Goal: Transaction & Acquisition: Purchase product/service

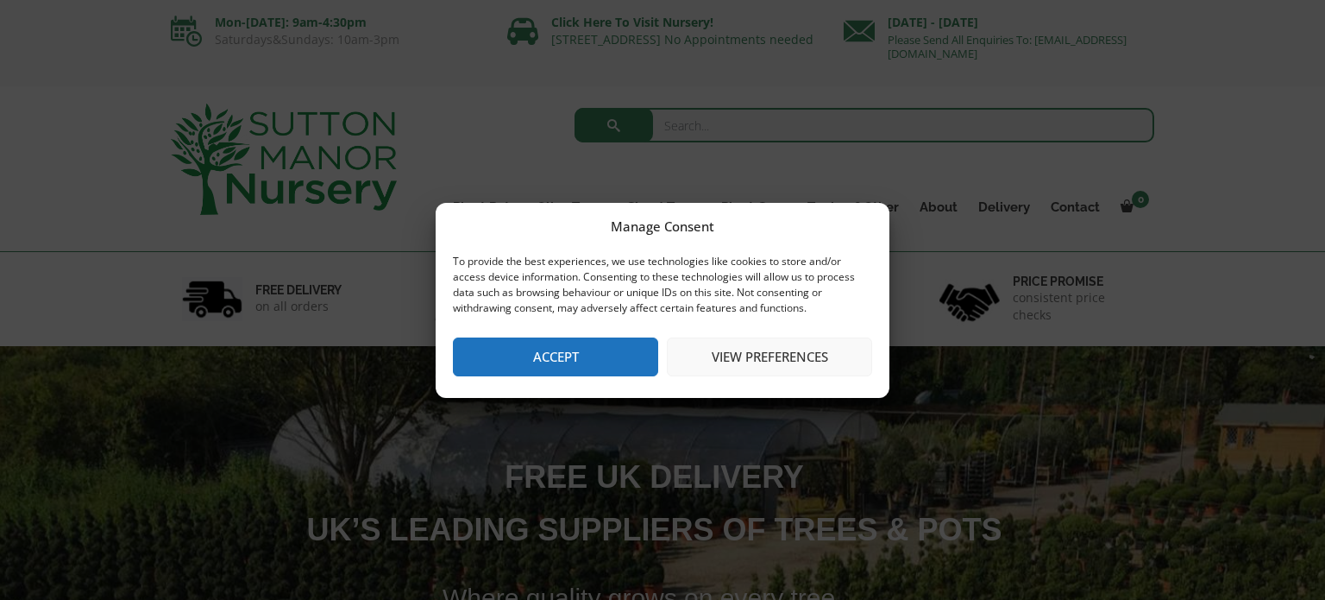
click at [569, 362] on button "Accept" at bounding box center [555, 356] width 205 height 39
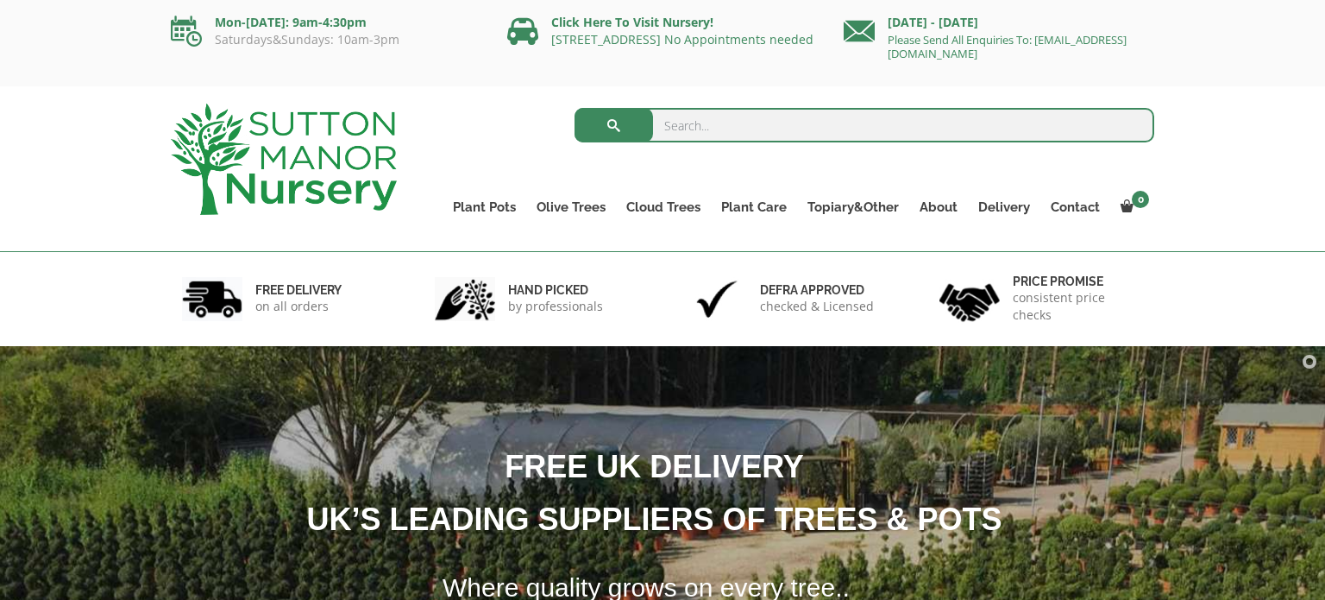
click at [694, 119] on input "search" at bounding box center [865, 125] width 581 height 35
type input "como"
click at [575, 108] on button "submit" at bounding box center [614, 125] width 79 height 35
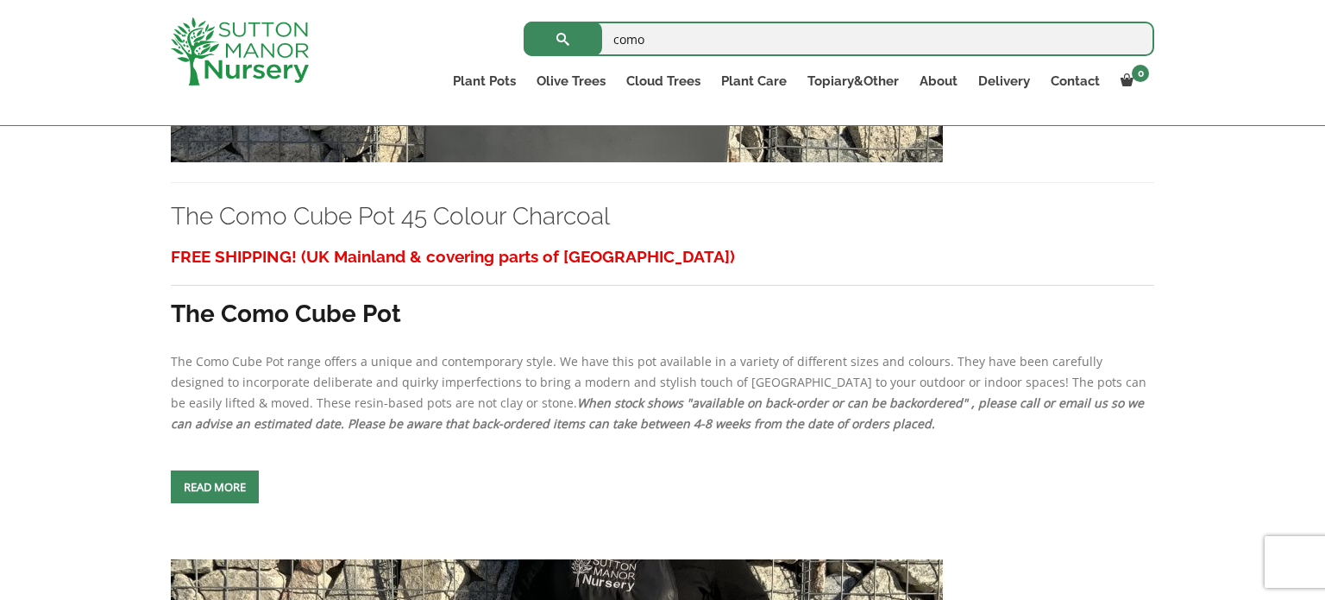
scroll to position [3666, 0]
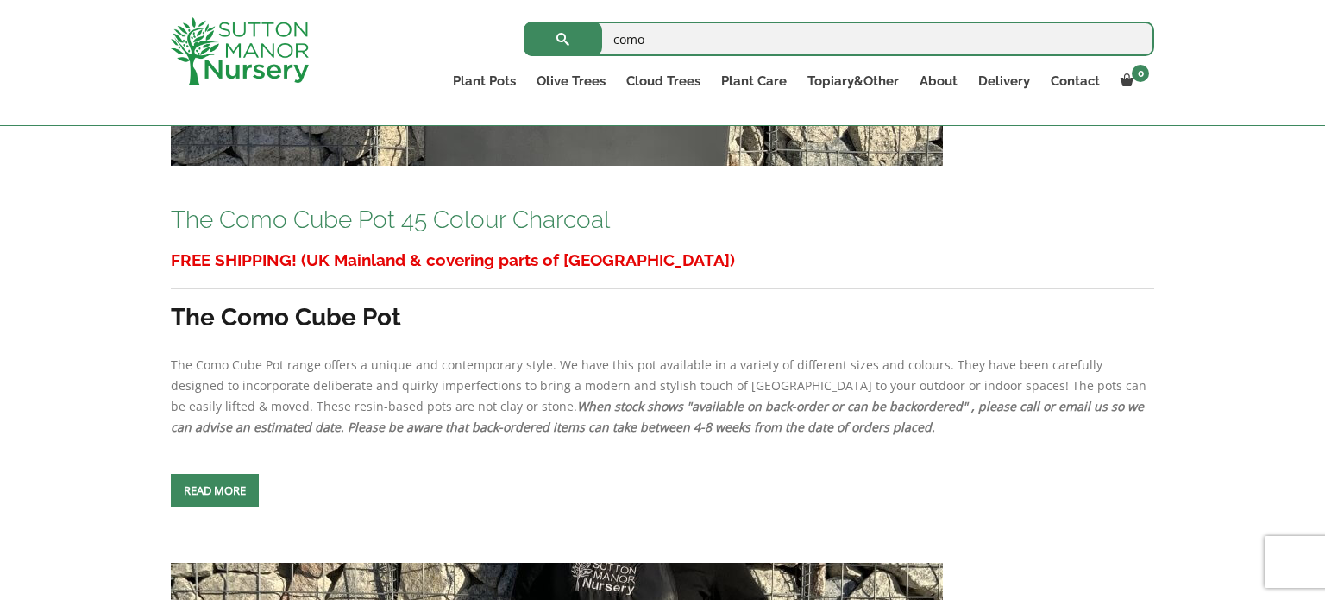
click at [406, 224] on link "The Como Cube Pot 45 Colour Charcoal" at bounding box center [390, 219] width 439 height 28
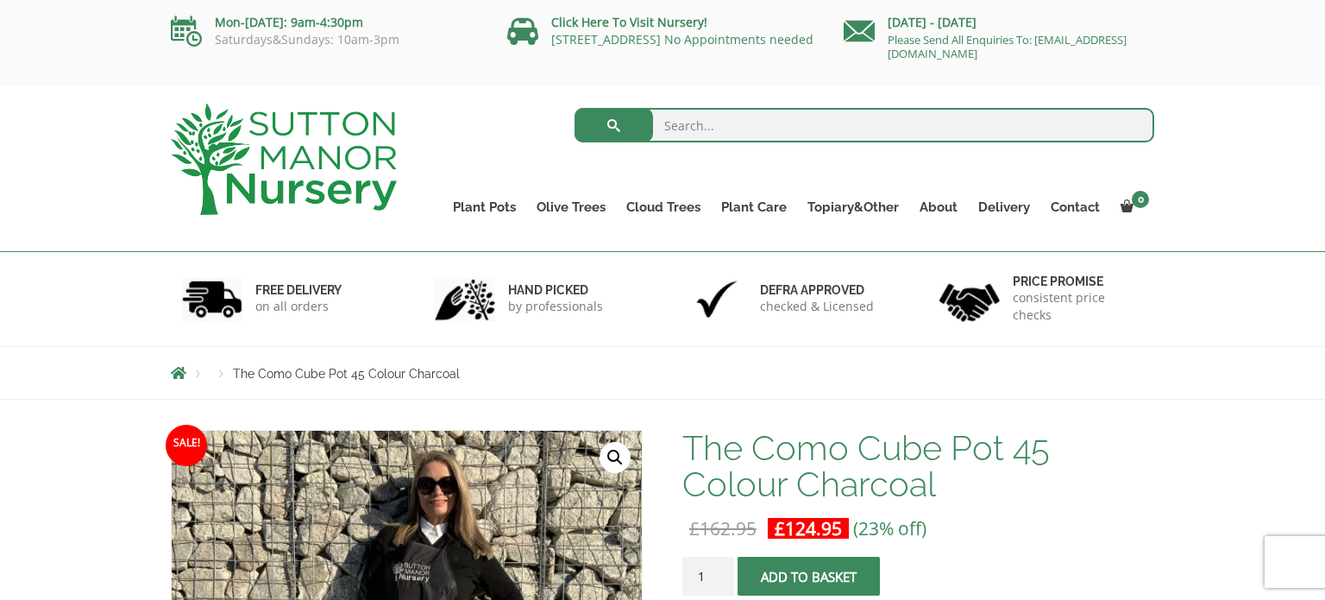
click at [694, 118] on input "search" at bounding box center [865, 125] width 581 height 35
type input "rectangle"
click at [575, 108] on button "submit" at bounding box center [614, 125] width 79 height 35
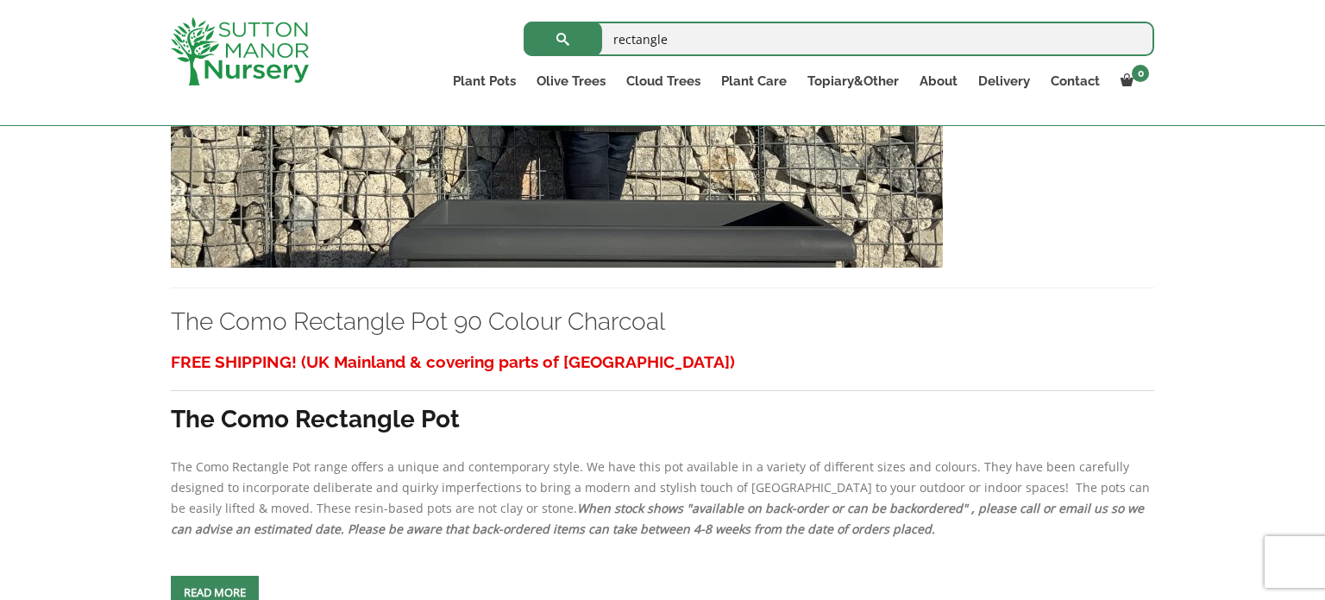
scroll to position [1348, 0]
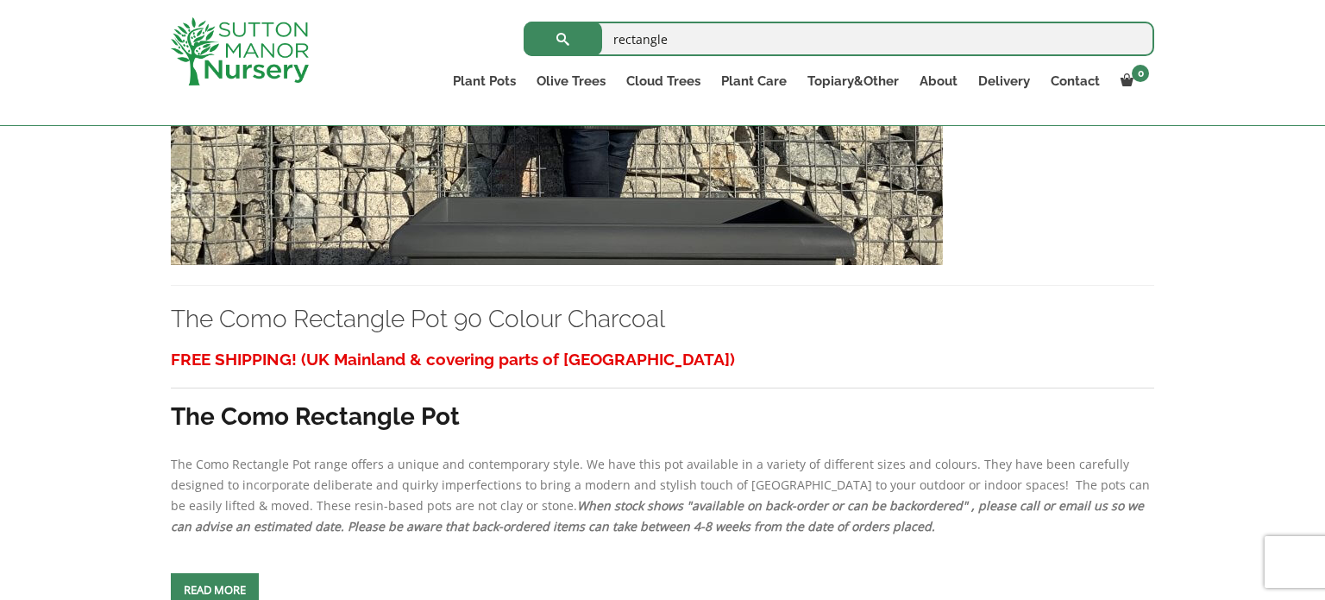
click at [692, 201] on img at bounding box center [557, 79] width 772 height 371
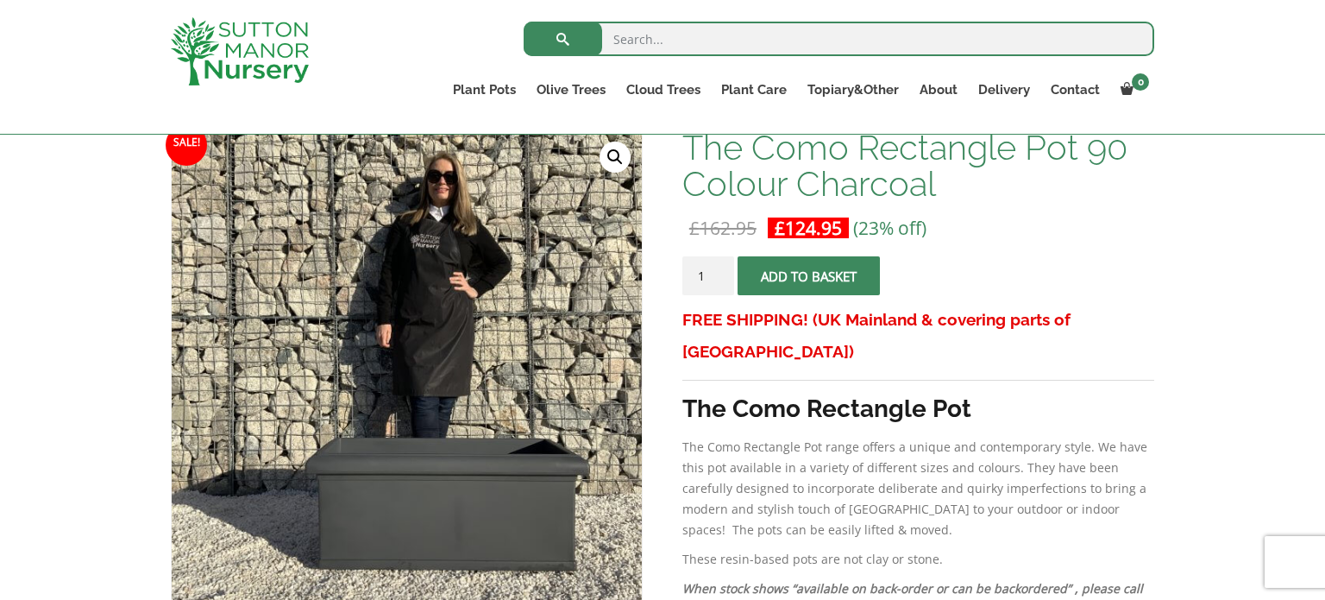
scroll to position [274, 0]
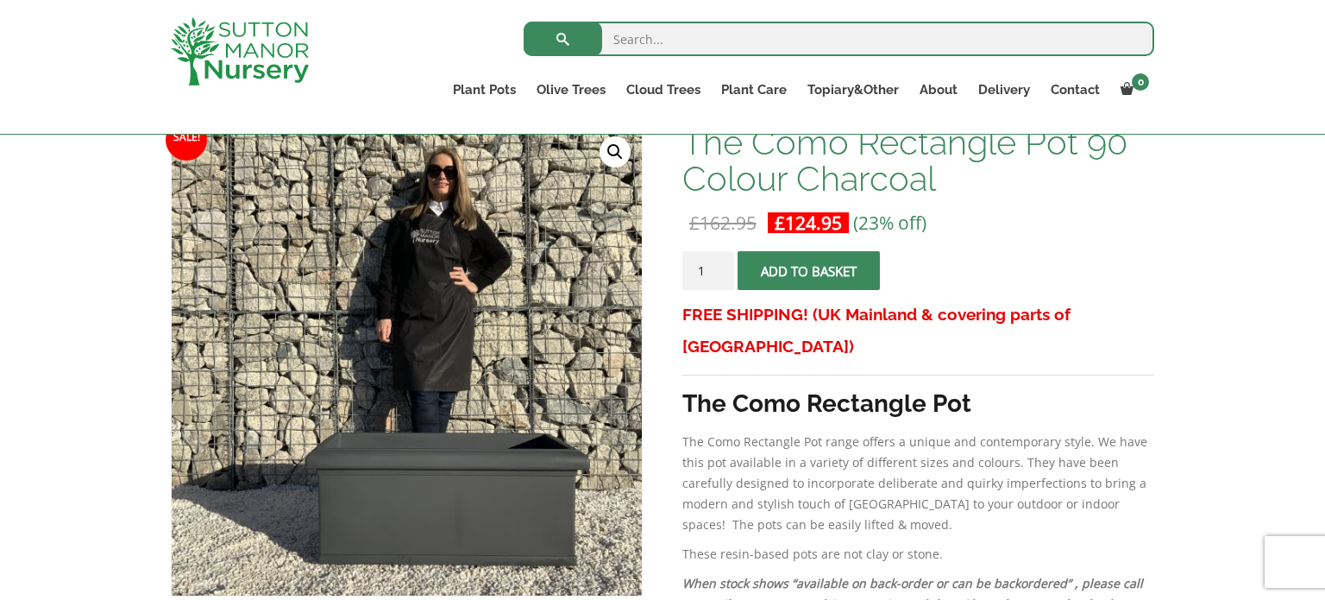
click at [713, 270] on input "1" at bounding box center [709, 270] width 52 height 39
type input "2"
click at [722, 268] on input "2" at bounding box center [709, 270] width 52 height 39
click at [809, 271] on span "submit" at bounding box center [809, 271] width 0 height 0
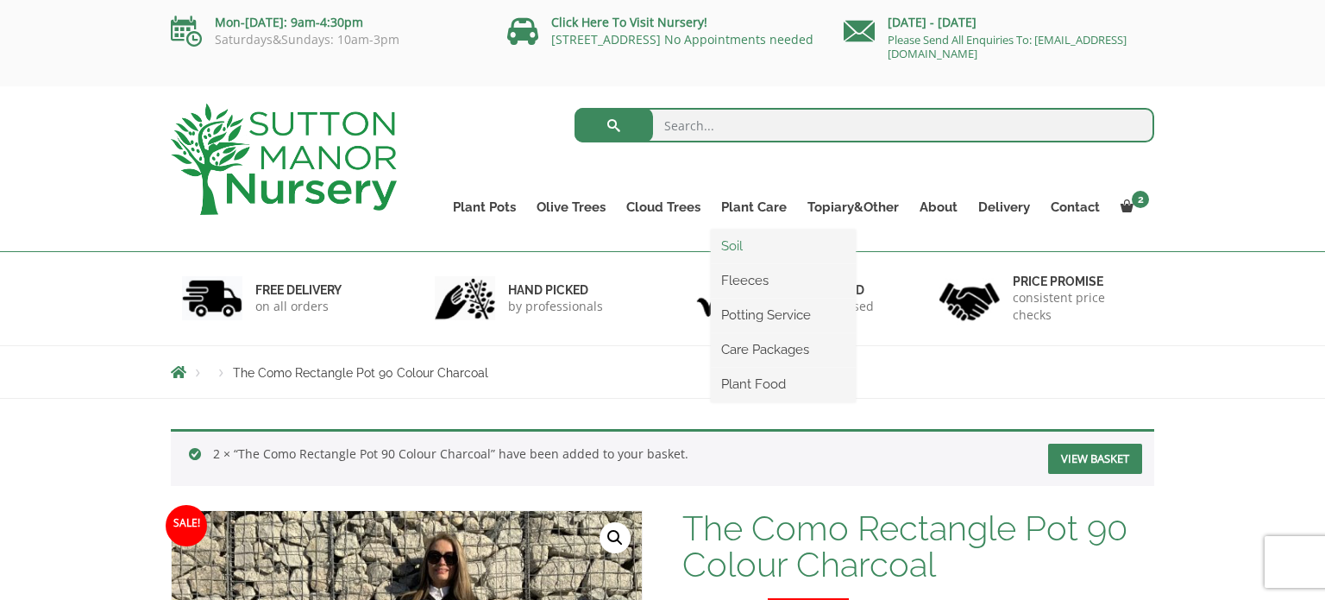
click at [741, 244] on link "Soil" at bounding box center [783, 246] width 145 height 26
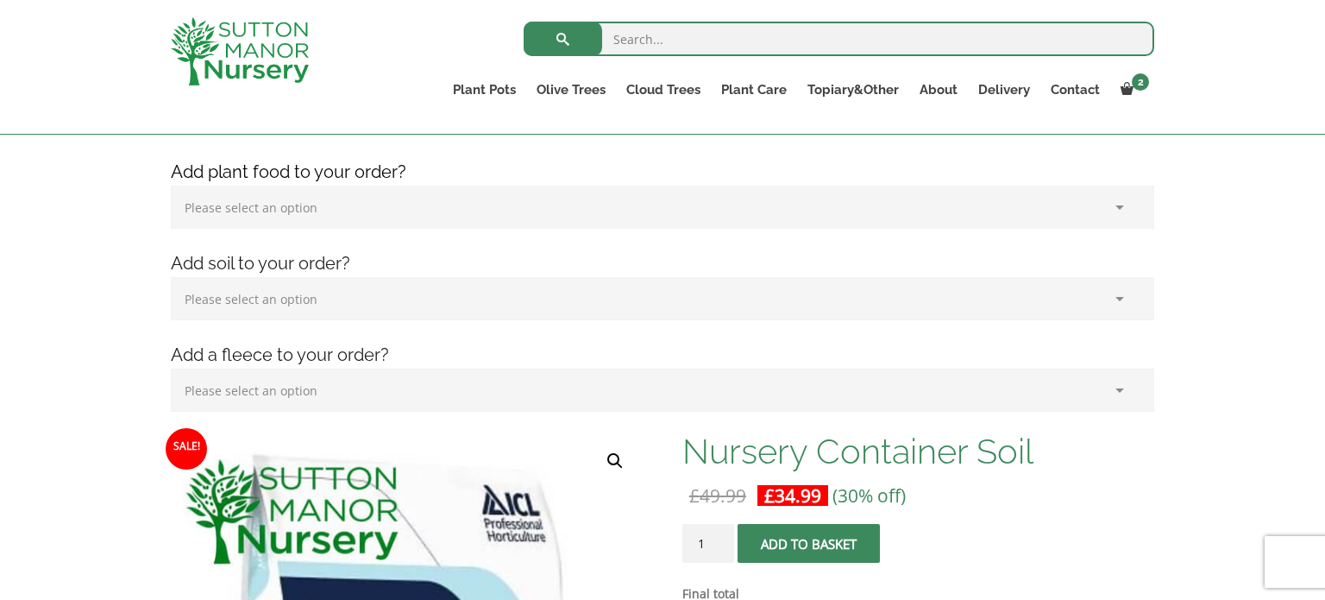
scroll to position [243, 0]
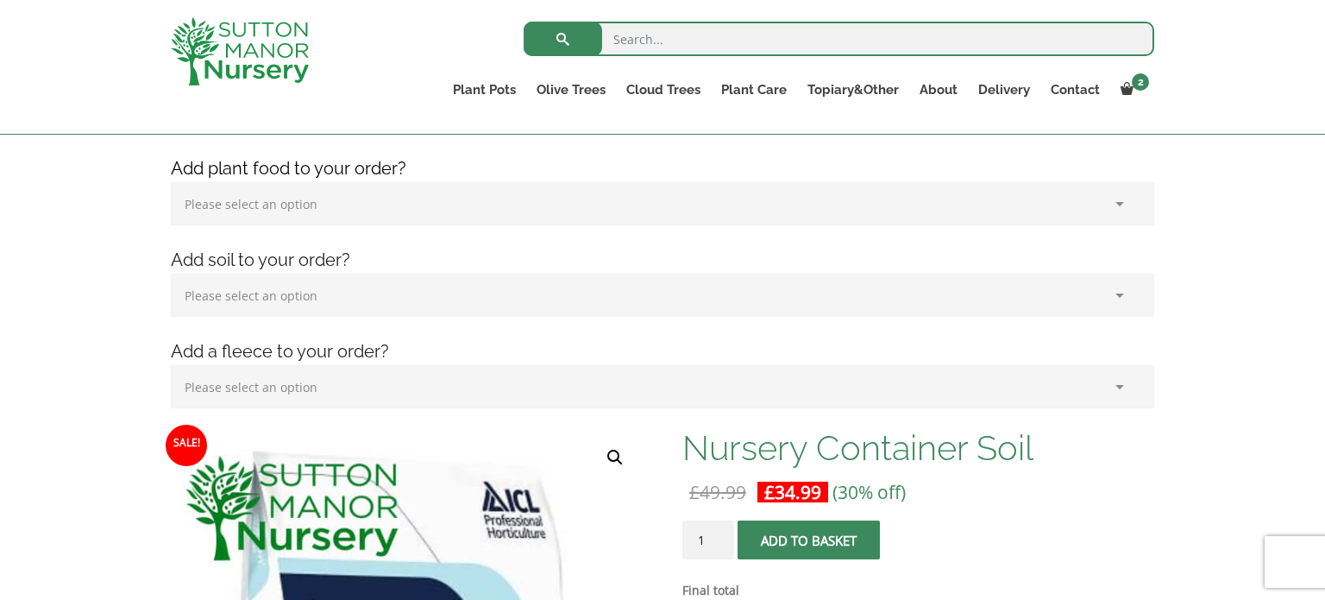
click at [725, 296] on select "Please select an option (x1) 75L Bag (£34.99) (x2) 75L Bag (£69.98) (x3) 75L Ba…" at bounding box center [663, 295] width 984 height 43
select select "(x2) 75L Bag_1"
click at [171, 274] on select "Please select an option (x1) 75L Bag (£34.99) (x2) 75L Bag (£69.98) (x3) 75L Ba…" at bounding box center [663, 295] width 984 height 43
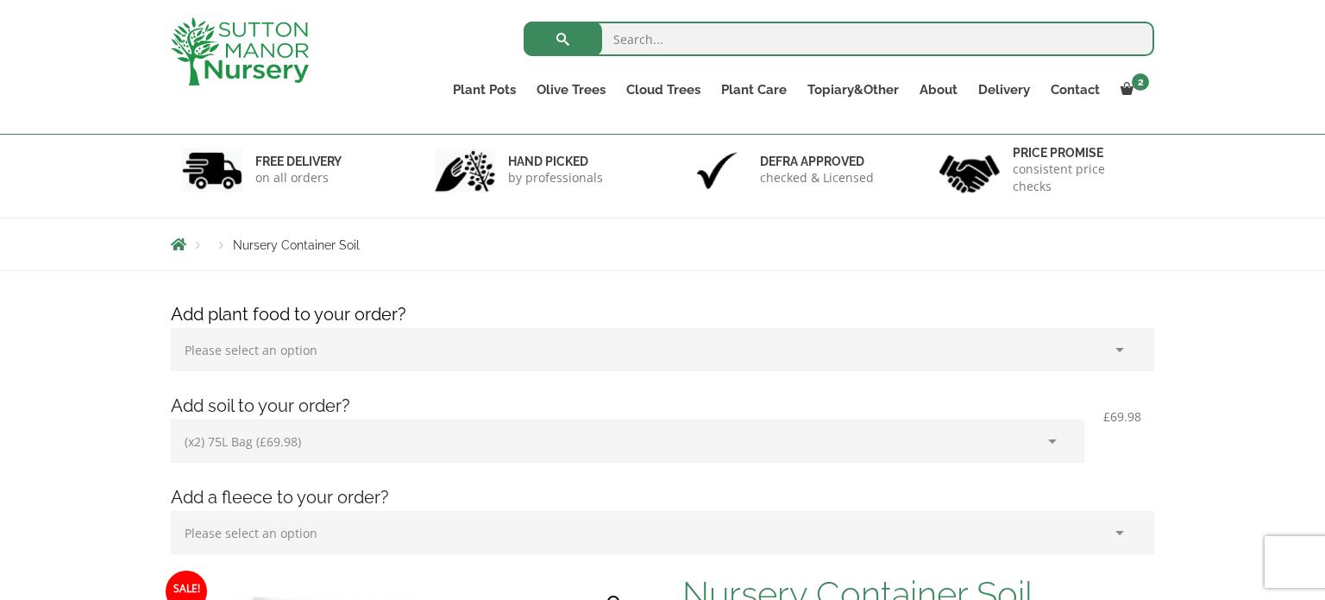
scroll to position [95, 0]
click at [1047, 443] on select "Please select an option (x1) 75L Bag (£34.99) (x2) 75L Bag (£69.98) (x3) 75L Ba…" at bounding box center [628, 443] width 914 height 43
select select
click at [171, 422] on select "Please select an option (x1) 75L Bag (£34.99) (x2) 75L Bag (£69.98) (x3) 75L Ba…" at bounding box center [628, 443] width 914 height 43
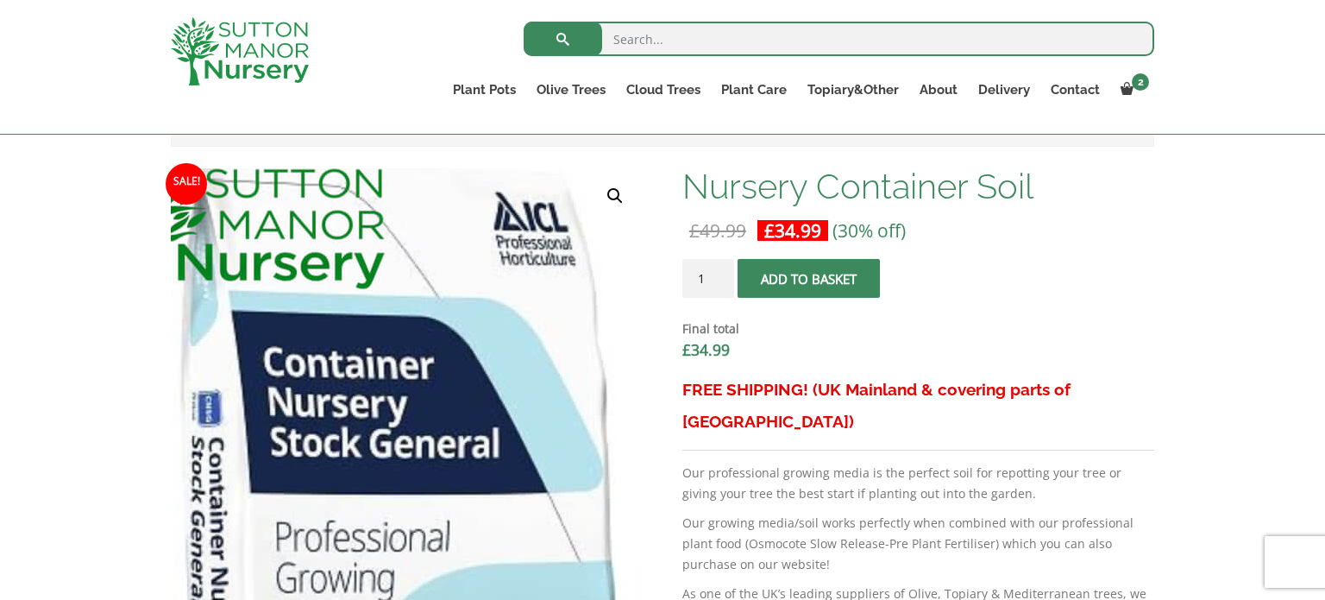
scroll to position [545, 0]
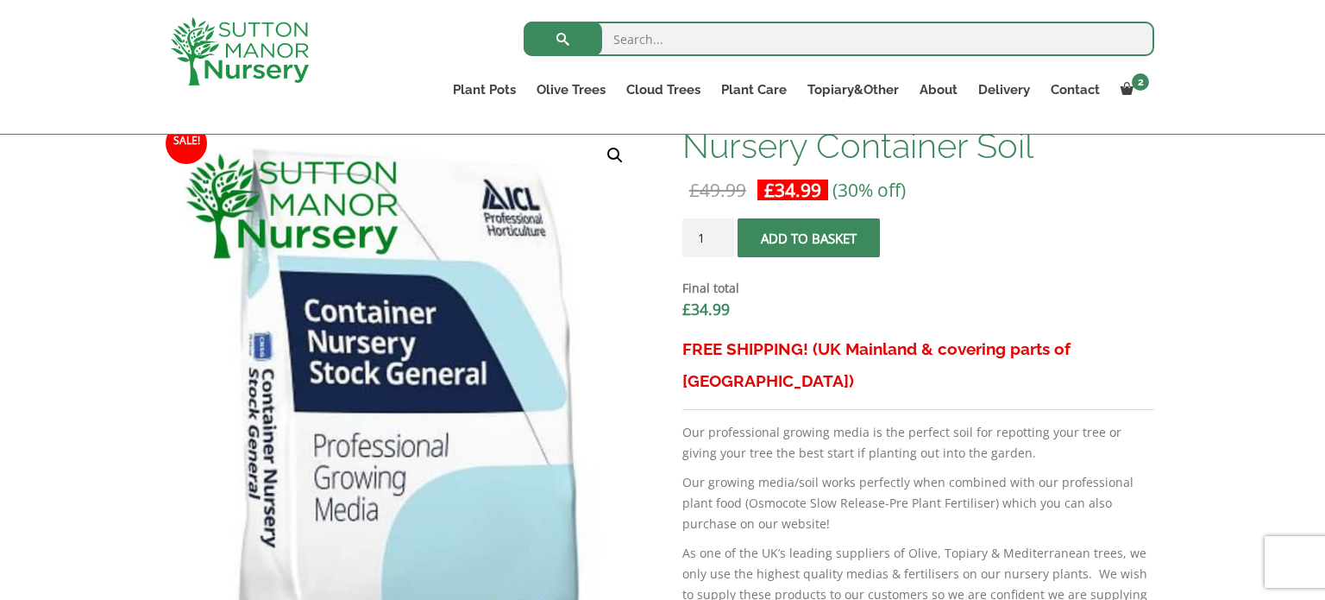
click at [710, 236] on input "1" at bounding box center [709, 237] width 52 height 39
type input "2"
click at [721, 236] on input "2" at bounding box center [709, 237] width 52 height 39
click at [767, 239] on button "Add to basket" at bounding box center [809, 237] width 142 height 39
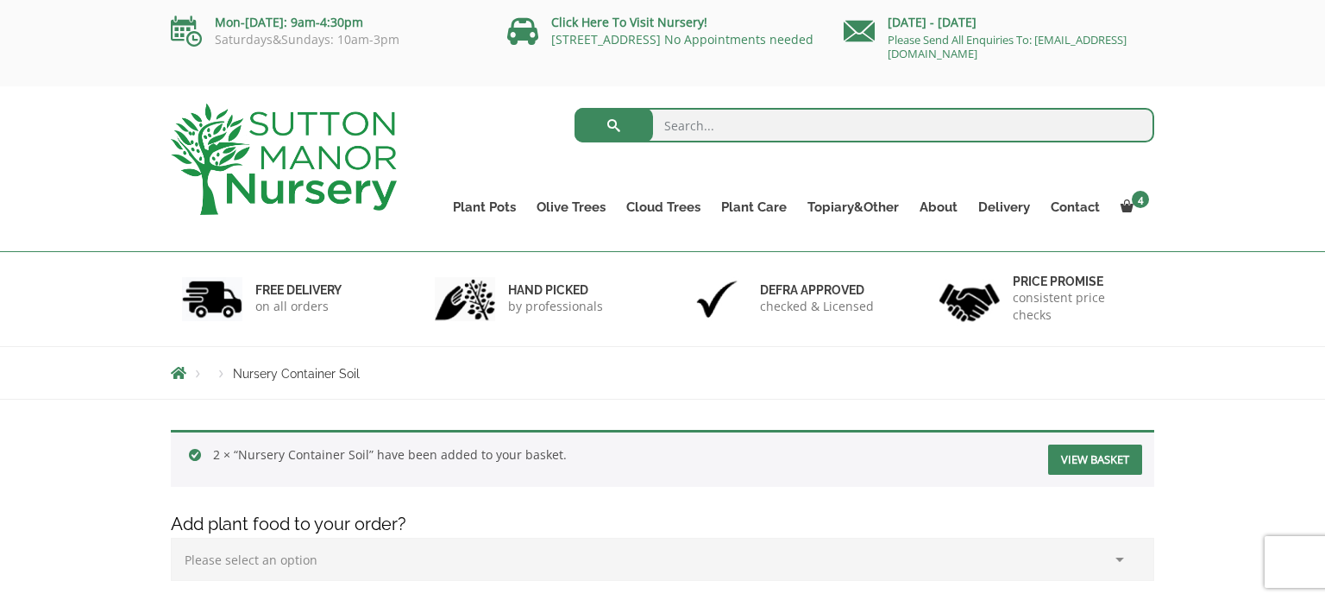
click at [1060, 452] on link "View basket" at bounding box center [1095, 459] width 94 height 30
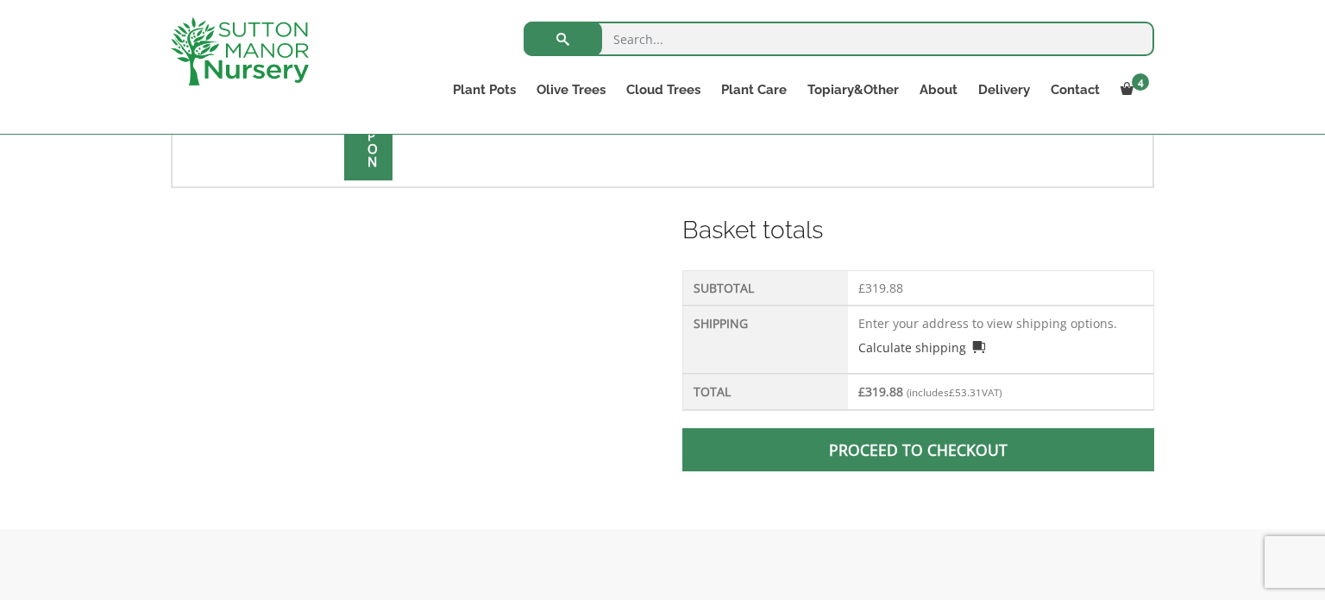
scroll to position [716, 0]
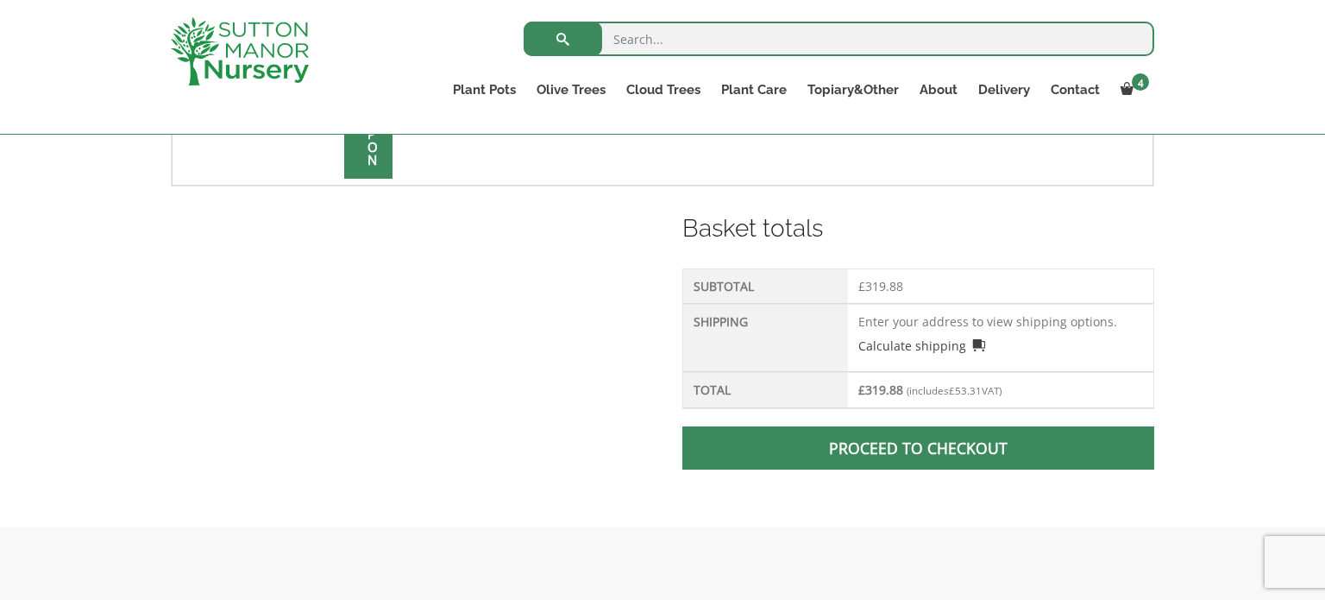
click at [917, 447] on link "Proceed to checkout" at bounding box center [919, 447] width 472 height 43
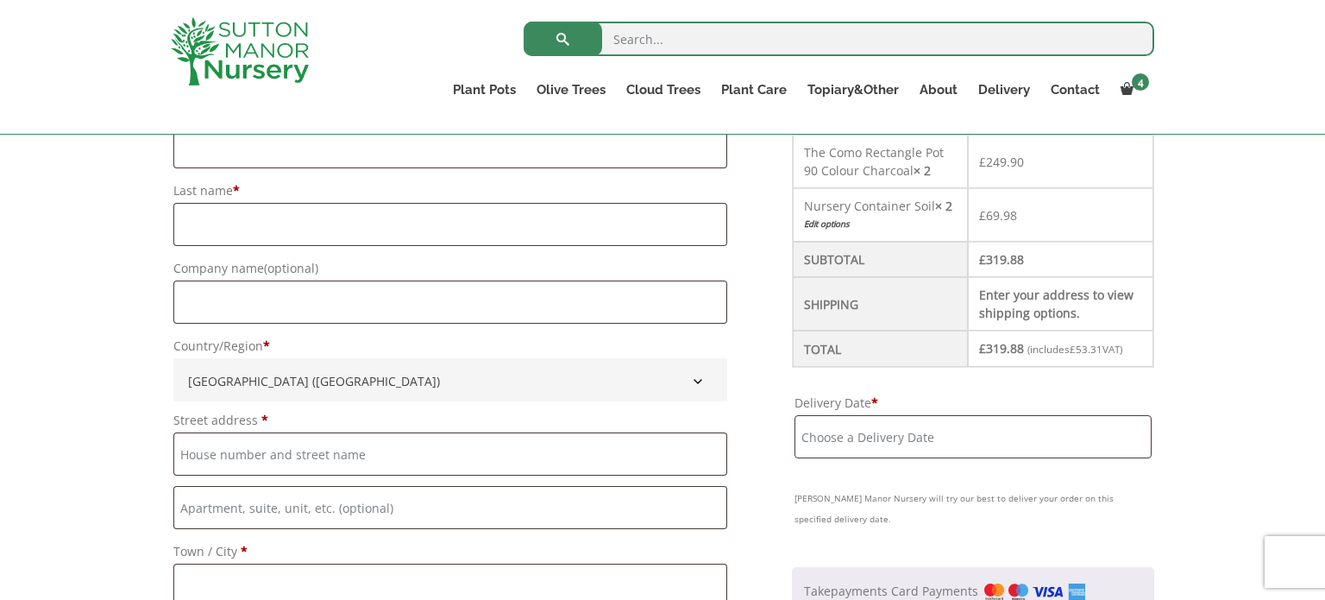
scroll to position [530, 0]
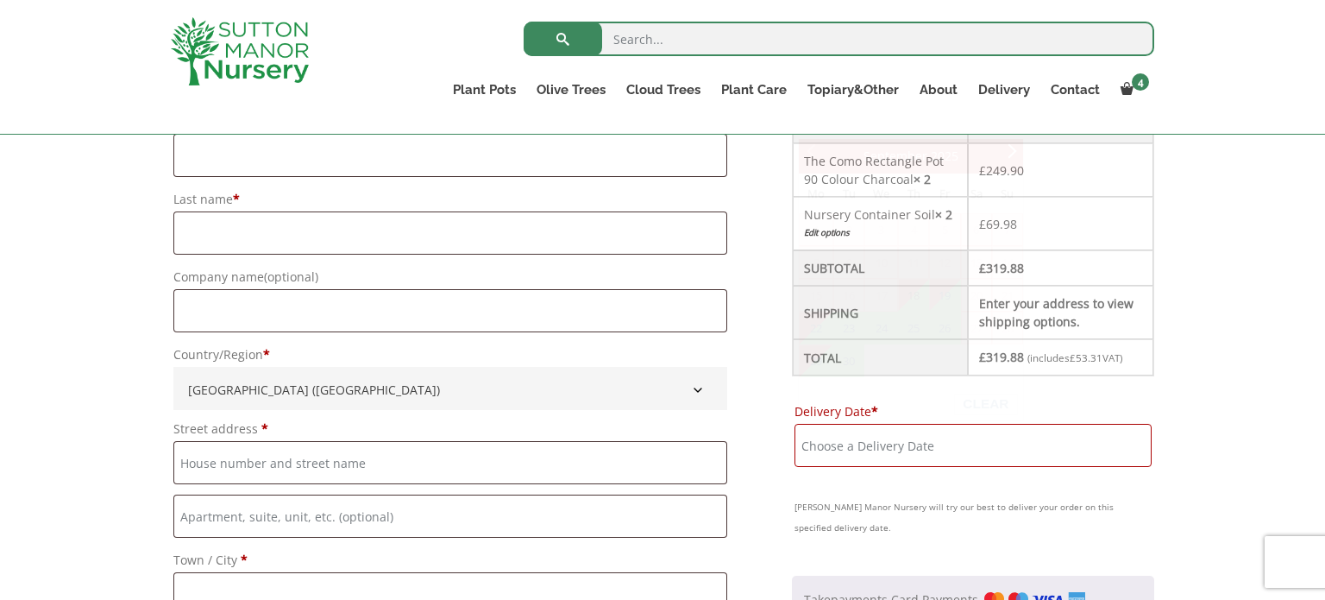
click at [917, 443] on input "Delivery Date *" at bounding box center [973, 445] width 357 height 43
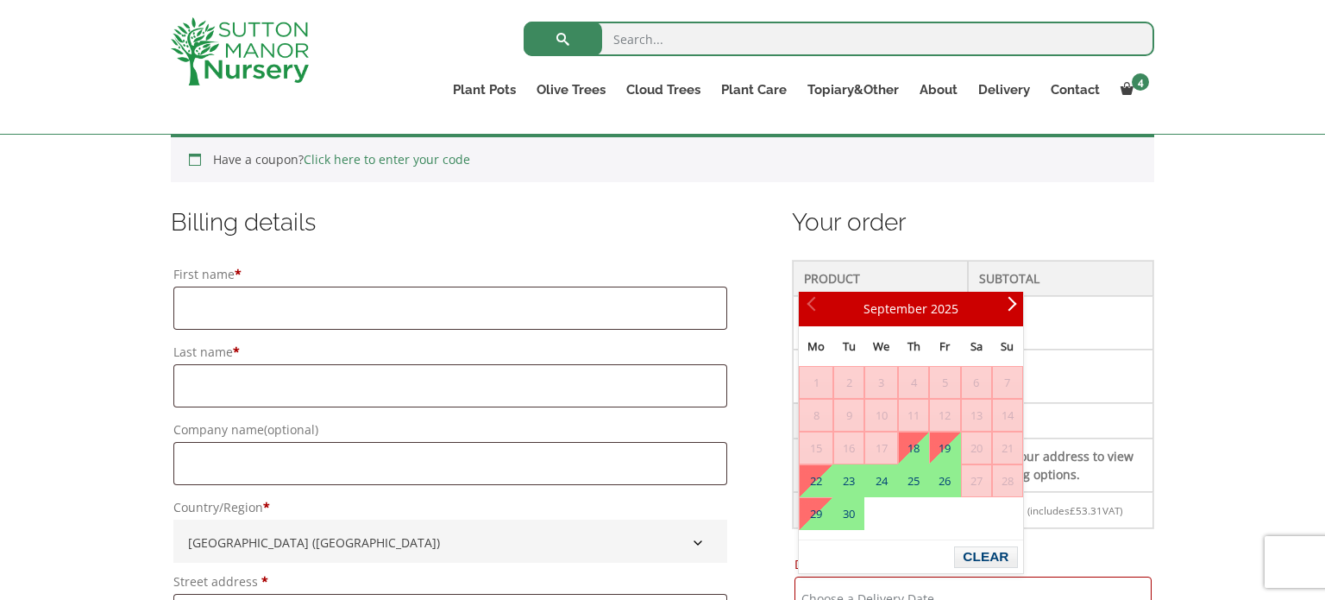
scroll to position [384, 0]
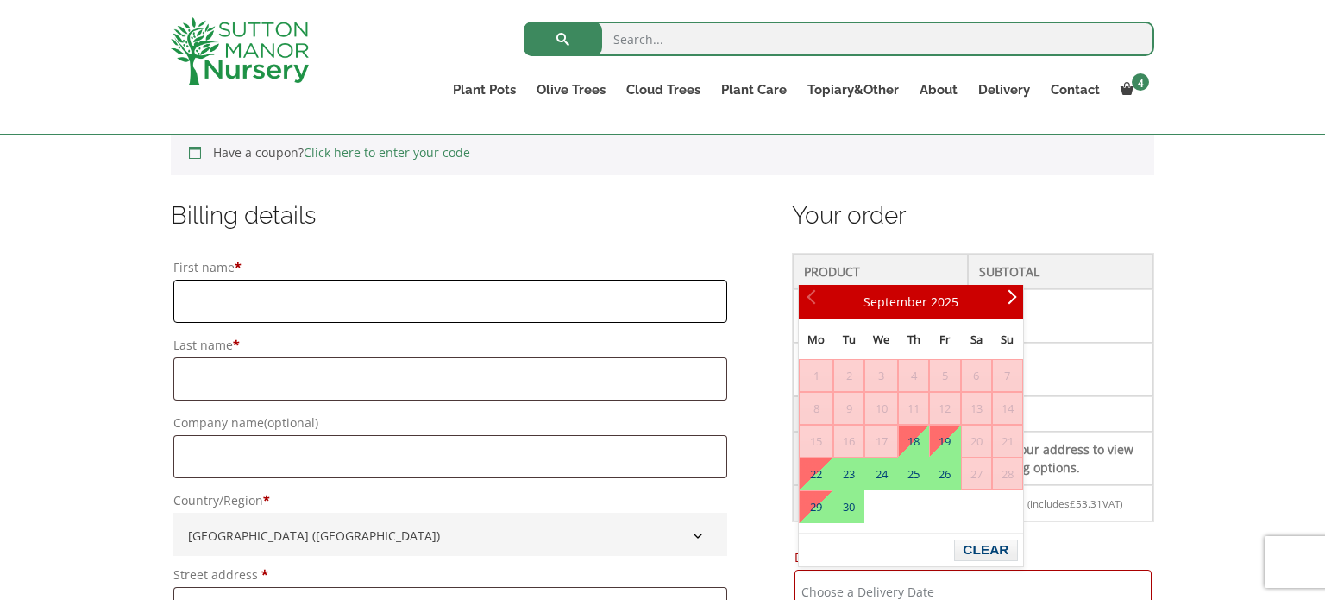
click at [578, 308] on input "First name *" at bounding box center [450, 301] width 554 height 43
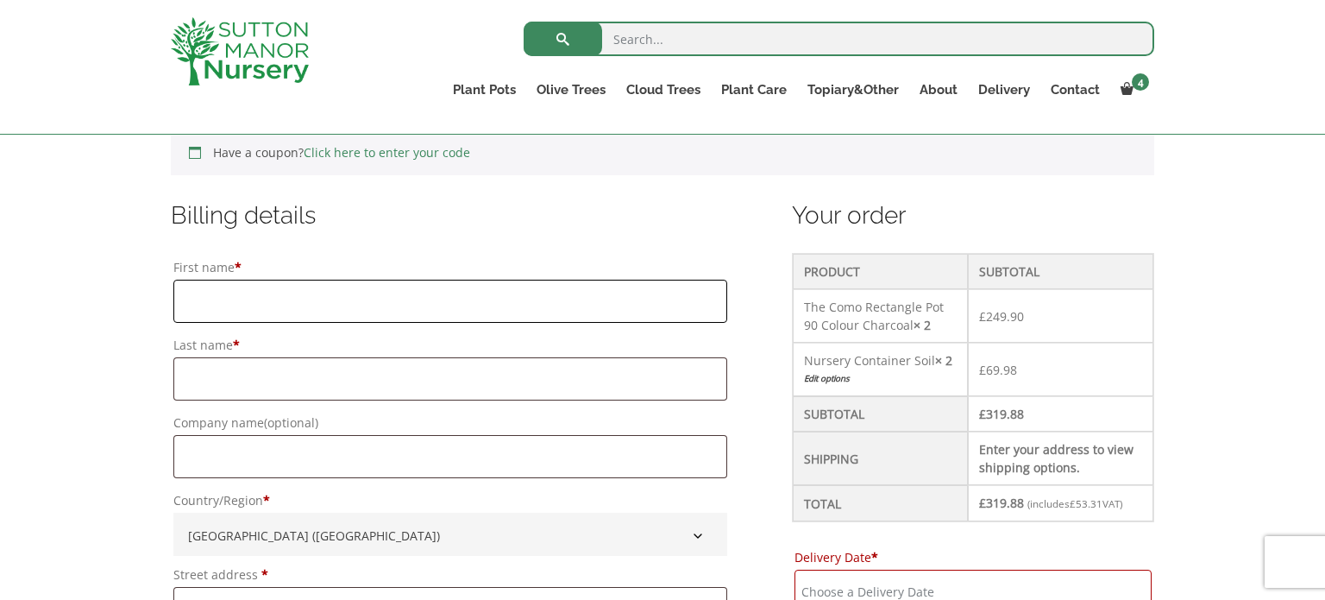
type input "Anna"
type input "Lumley Astwood"
type input "[STREET_ADDRESS]"
type input "Colsterworth"
type input "[PERSON_NAME]"
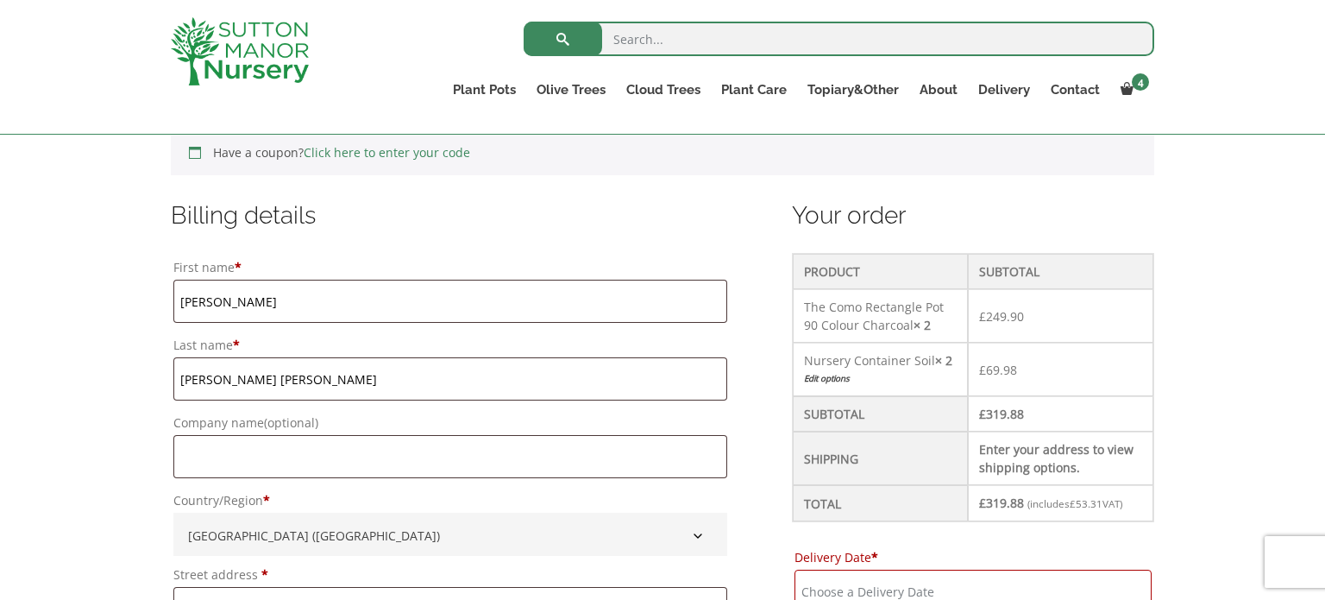
type input "[GEOGRAPHIC_DATA]"
type input "NG33 5GL"
type input "07901002612"
type input "[EMAIL_ADDRESS][DOMAIN_NAME]"
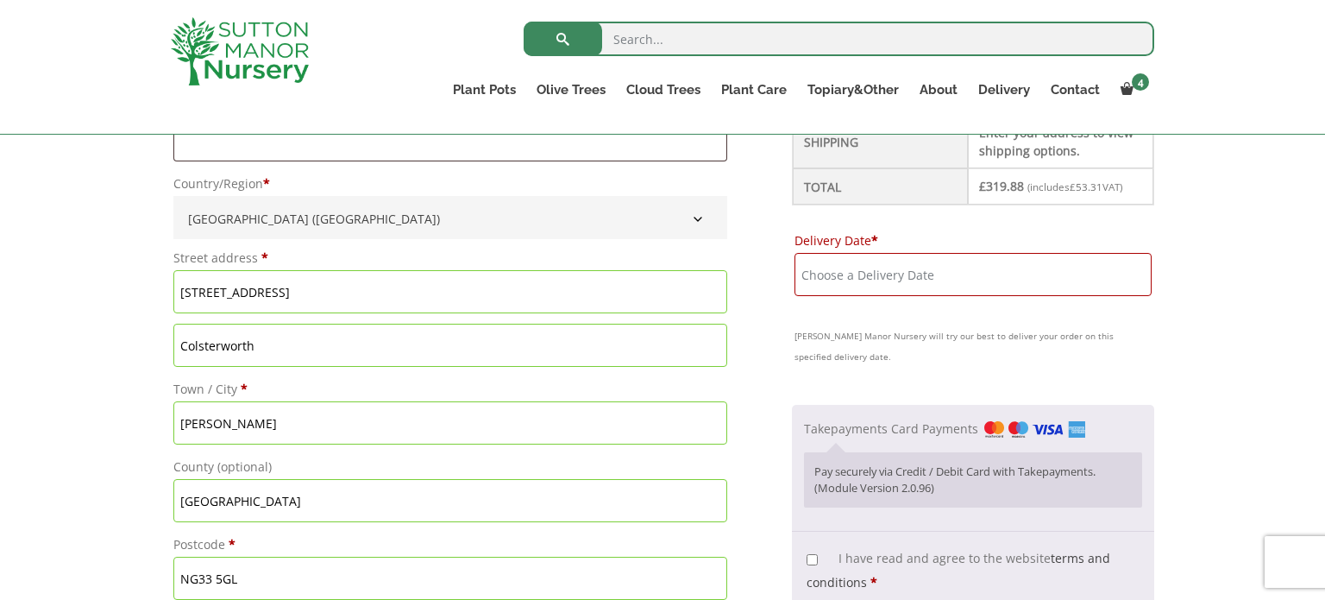
scroll to position [697, 0]
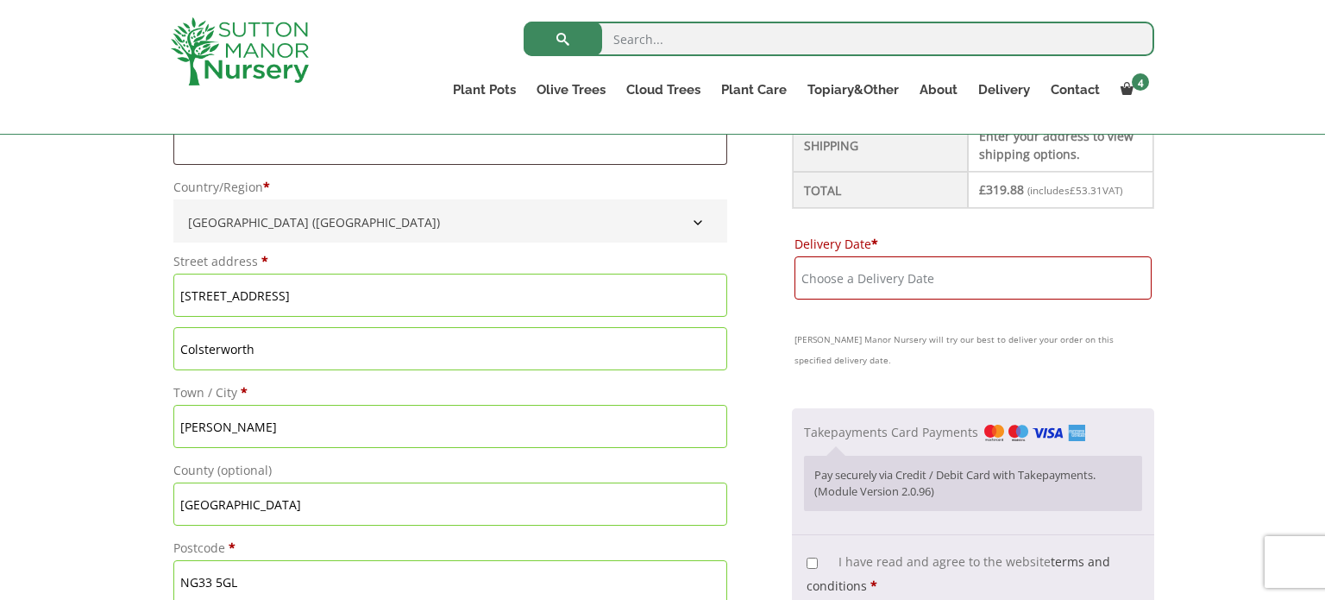
click at [953, 278] on input "Delivery Date *" at bounding box center [973, 277] width 357 height 43
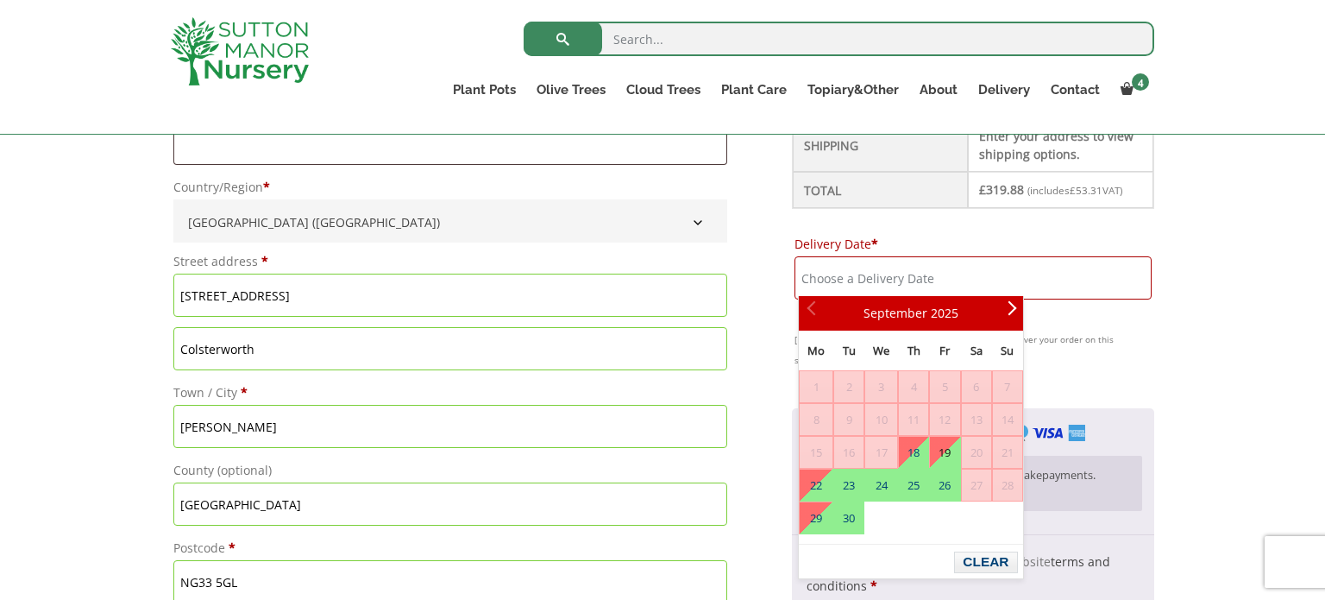
click at [945, 448] on link "19" at bounding box center [944, 452] width 29 height 31
type input "[DATE]"
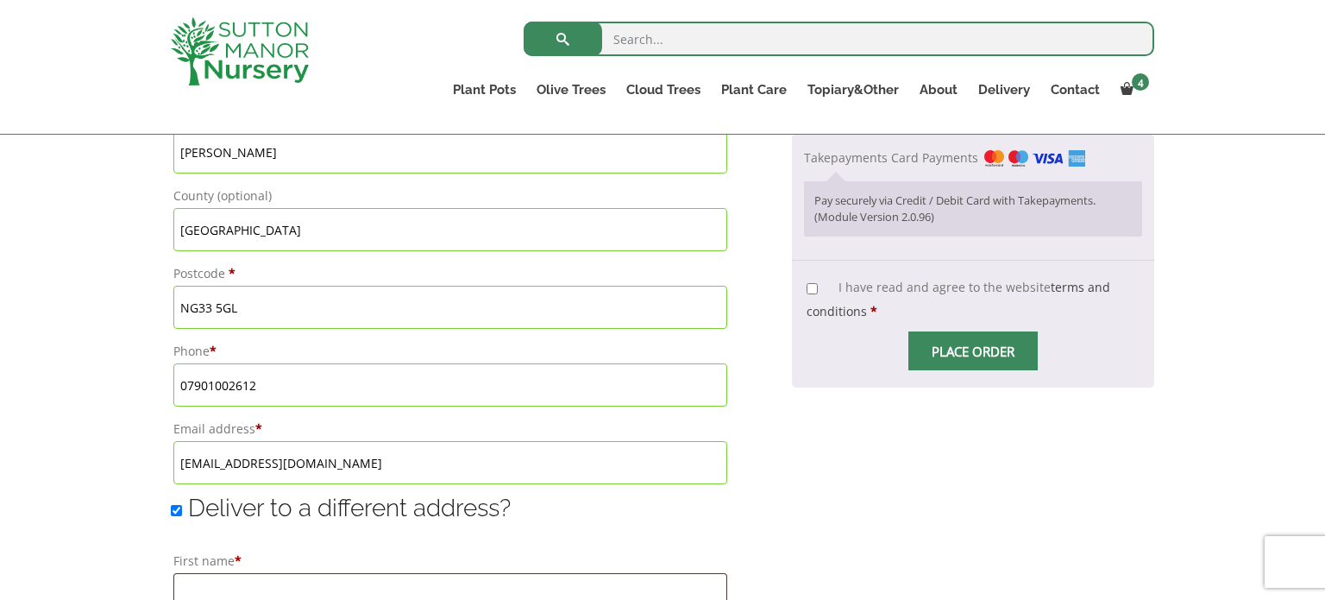
scroll to position [977, 0]
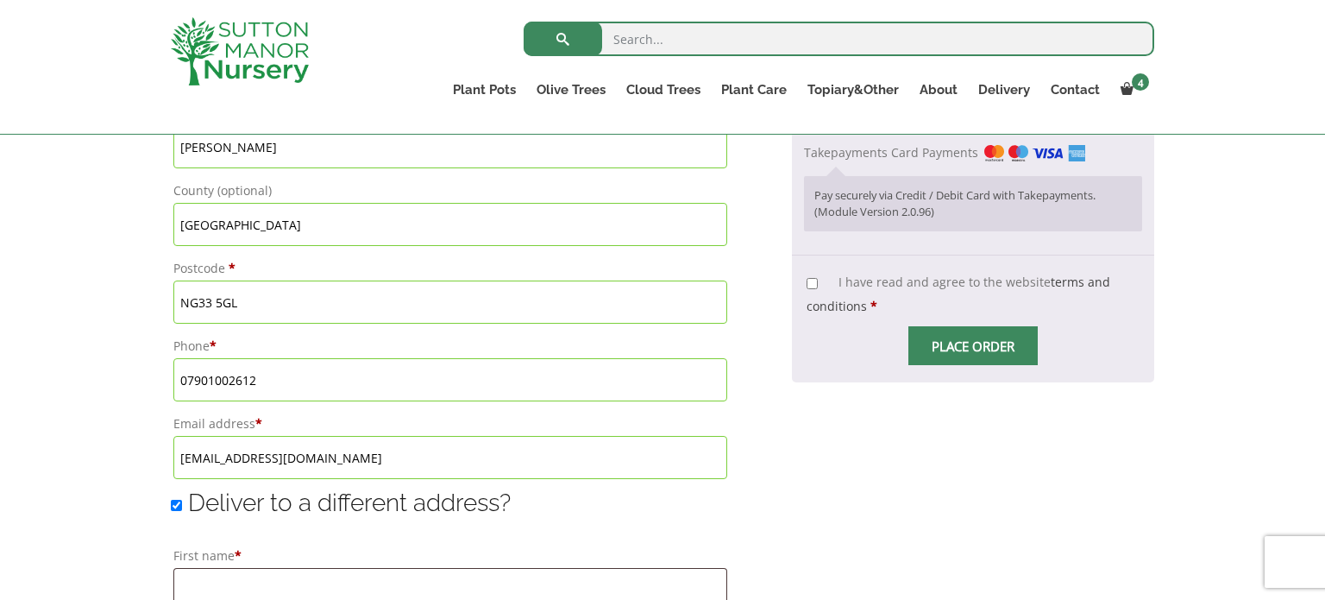
click at [815, 279] on input "I have read and agree to the website terms and conditions *" at bounding box center [812, 283] width 11 height 11
checkbox input "true"
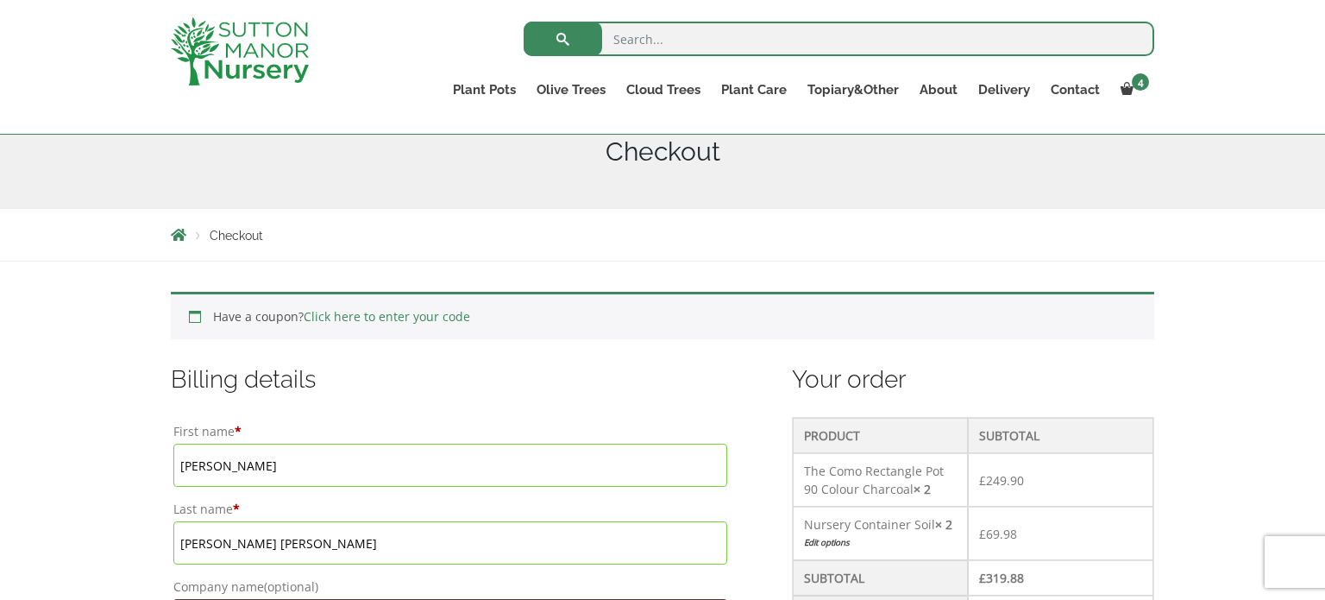
scroll to position [217, 0]
click at [323, 320] on link "Click here to enter your code" at bounding box center [387, 319] width 167 height 16
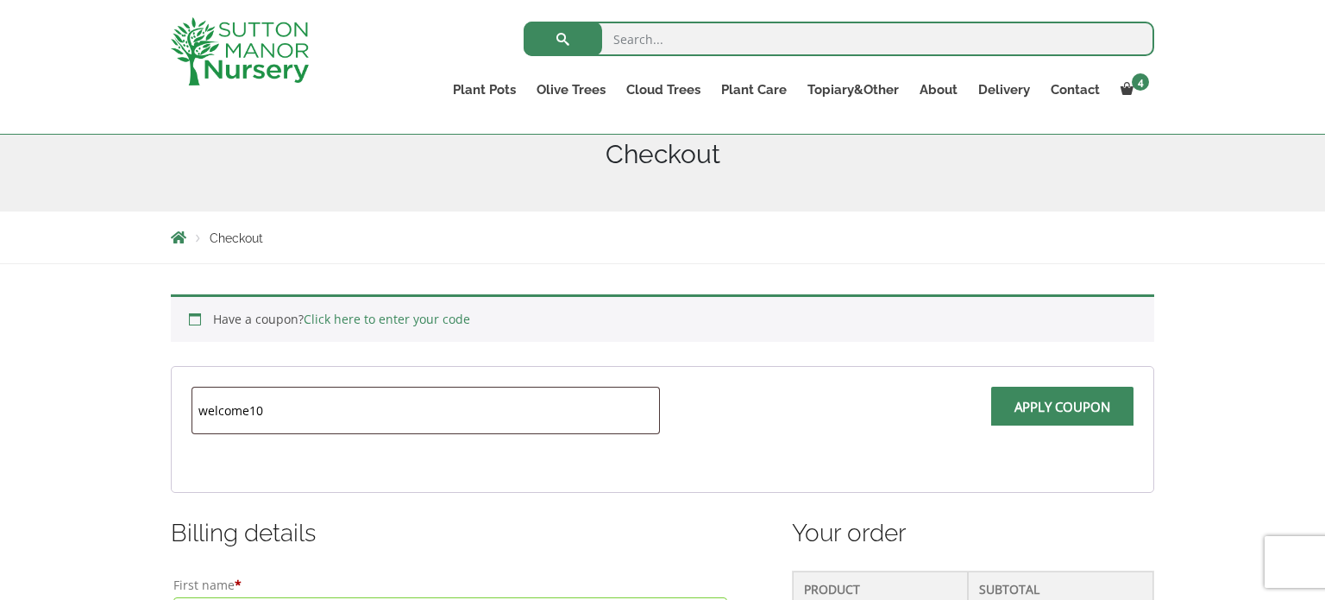
click at [1063, 412] on span at bounding box center [1063, 412] width 0 height 0
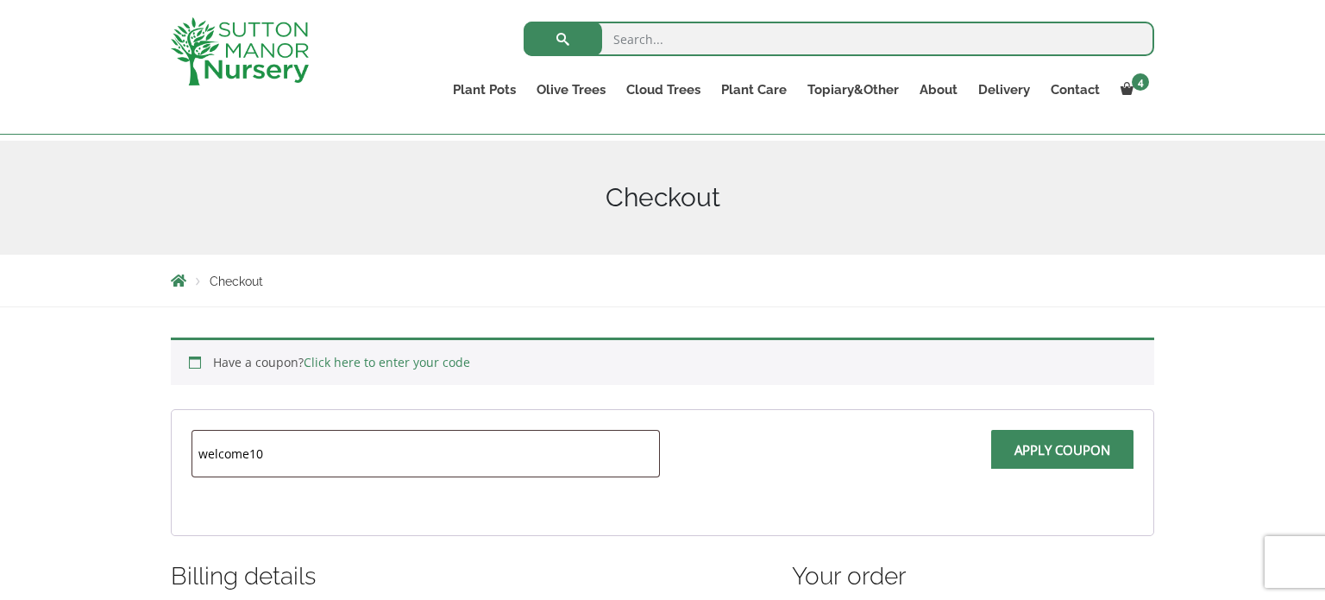
scroll to position [170, 0]
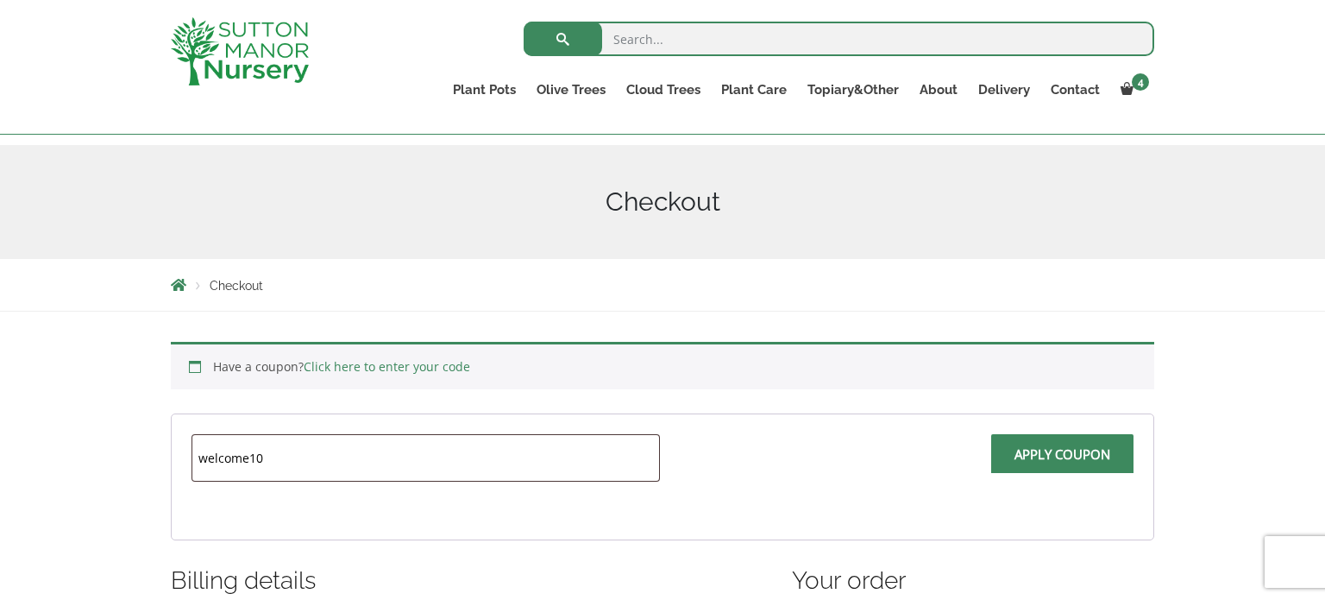
click at [1063, 459] on span at bounding box center [1063, 459] width 0 height 0
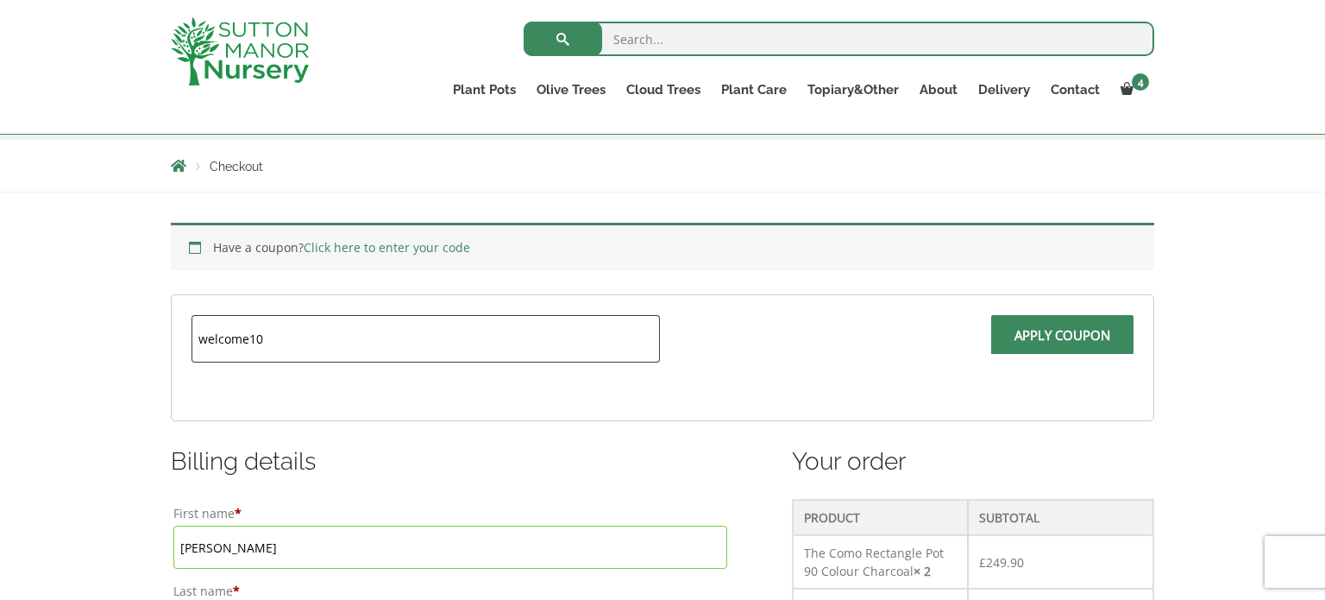
scroll to position [280, 0]
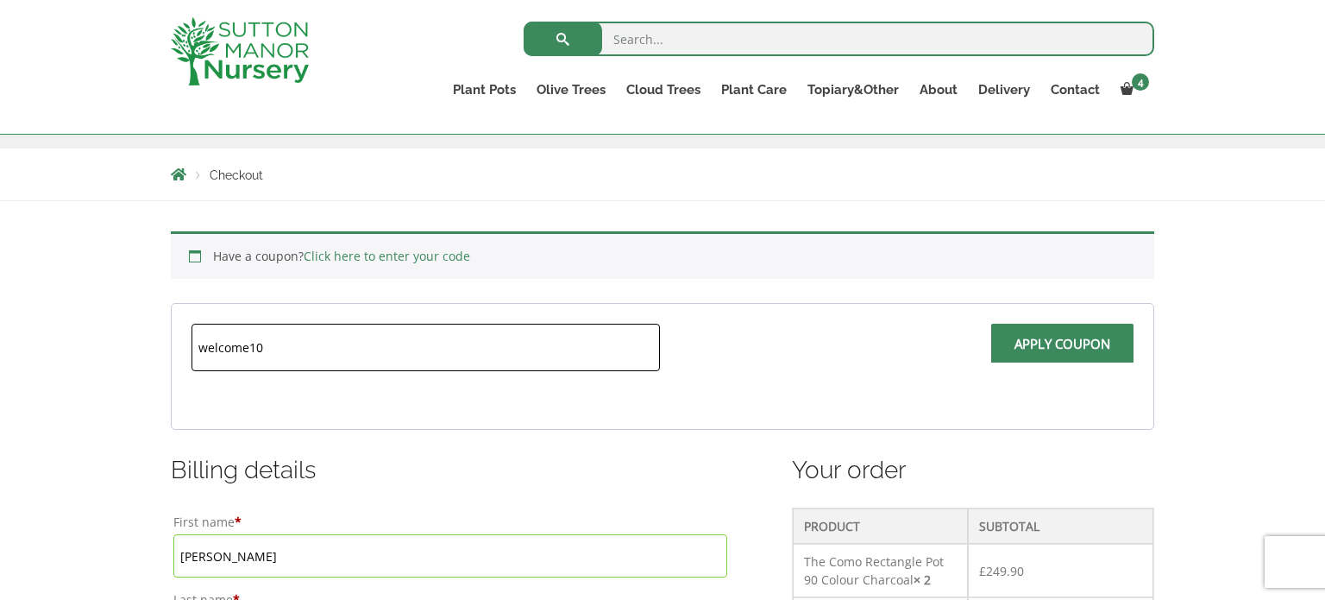
click at [276, 349] on input "welcome10" at bounding box center [426, 347] width 469 height 47
type input "w"
click at [673, 194] on div "Checkout" at bounding box center [663, 174] width 1010 height 52
click at [441, 343] on input "10" at bounding box center [426, 347] width 469 height 47
type input "10OFF"
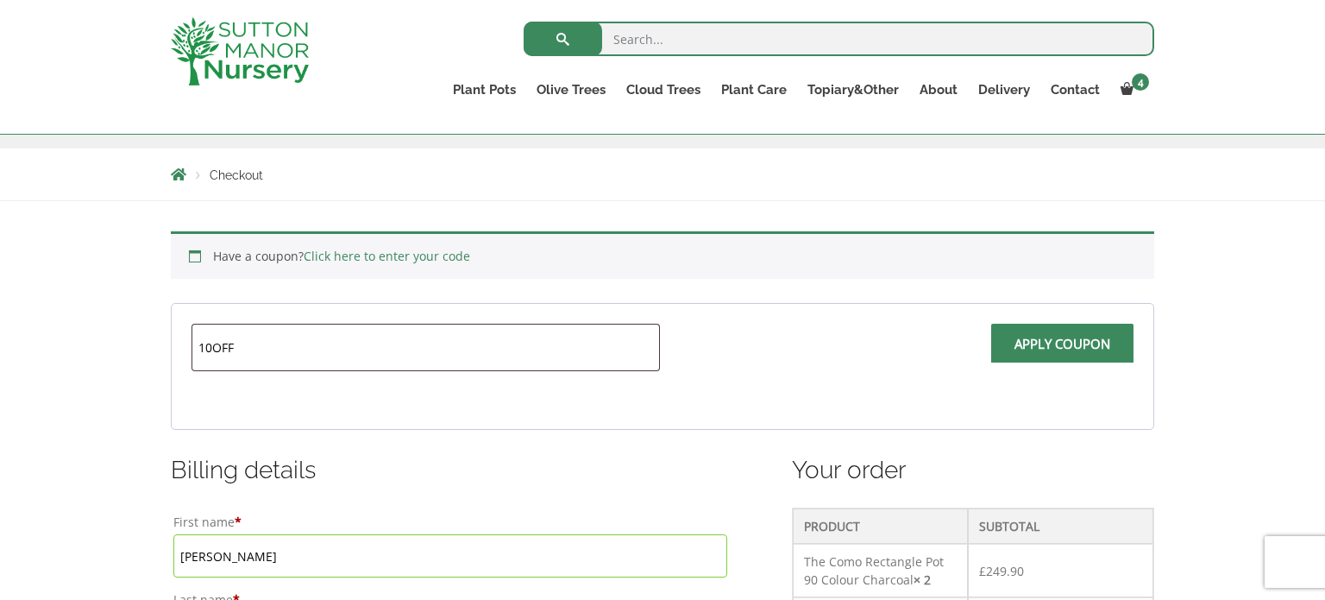
click at [1063, 349] on span at bounding box center [1063, 349] width 0 height 0
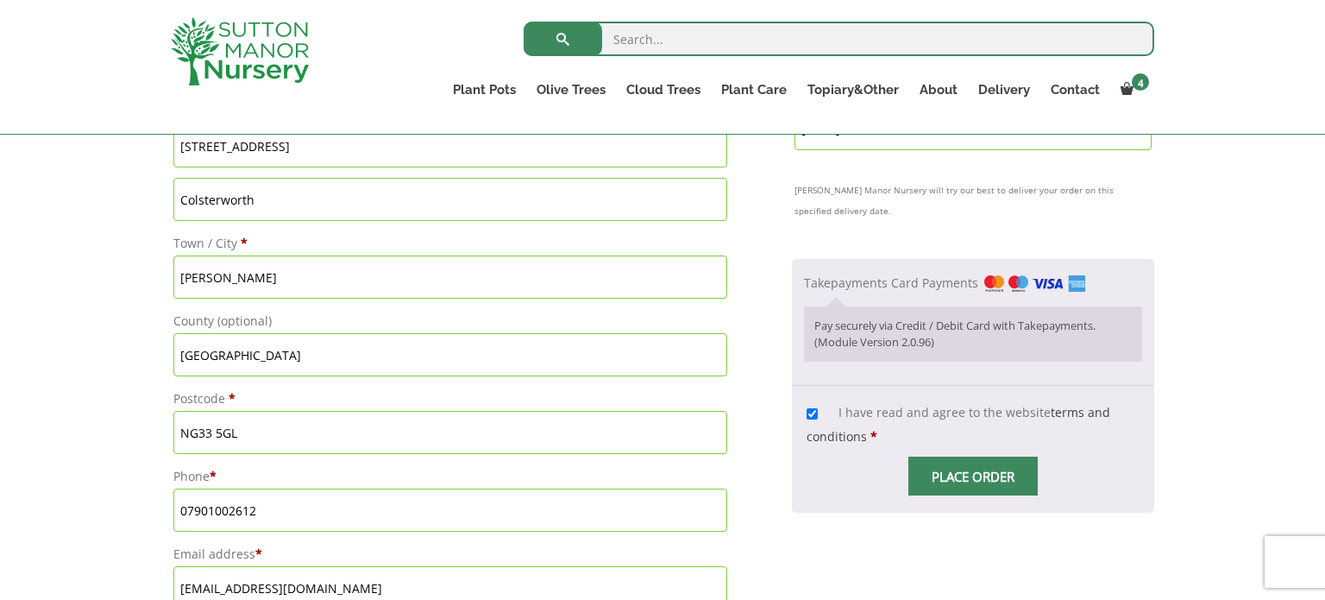
scroll to position [998, 0]
click at [973, 475] on span "Checkout" at bounding box center [973, 475] width 0 height 0
click at [959, 463] on span "Place order" at bounding box center [973, 475] width 129 height 39
click at [959, 463] on input "Place order" at bounding box center [973, 475] width 129 height 39
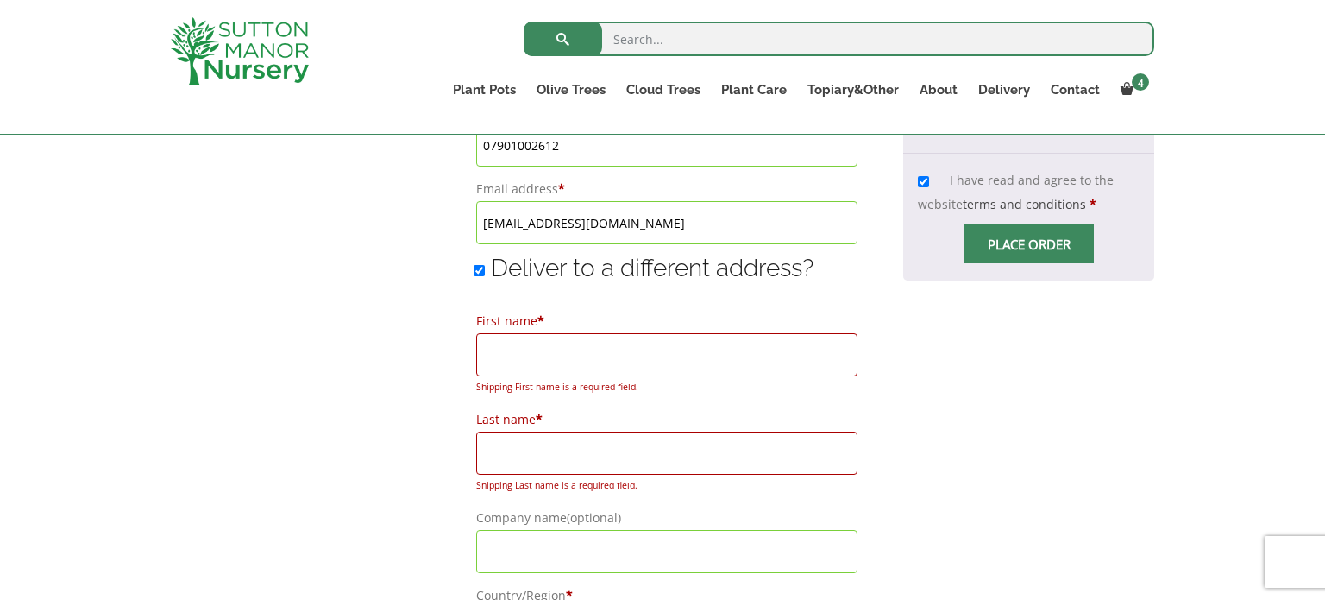
scroll to position [1369, 0]
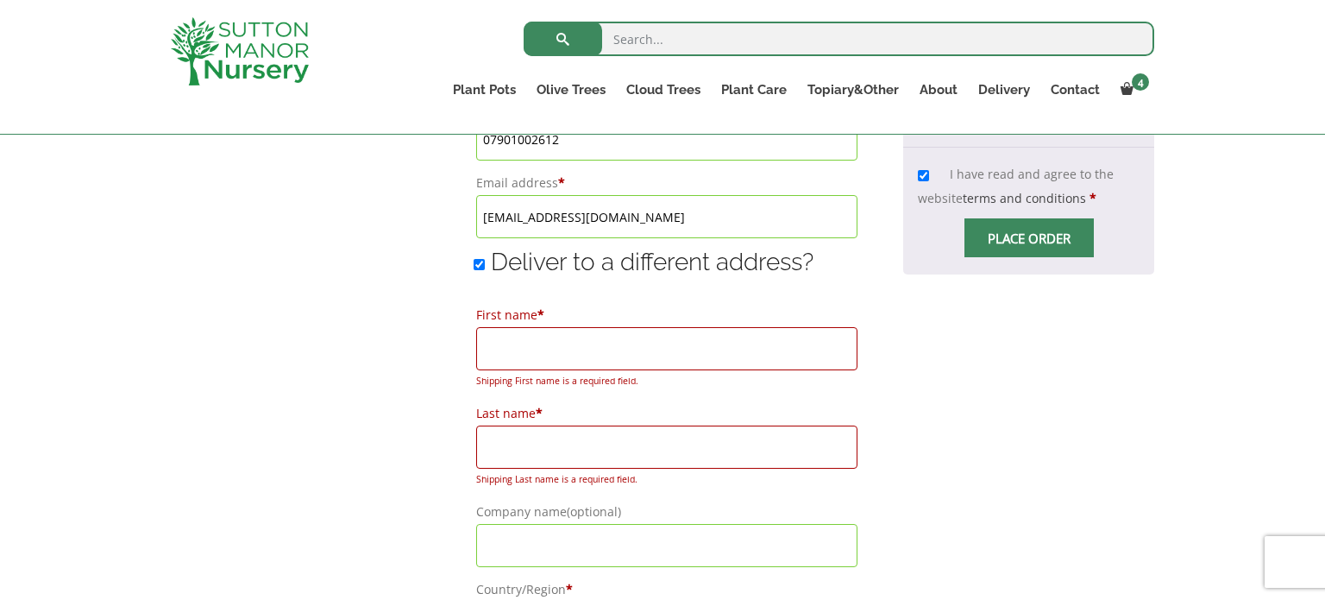
click at [474, 259] on input "Deliver to a different address?" at bounding box center [479, 264] width 11 height 11
checkbox input "false"
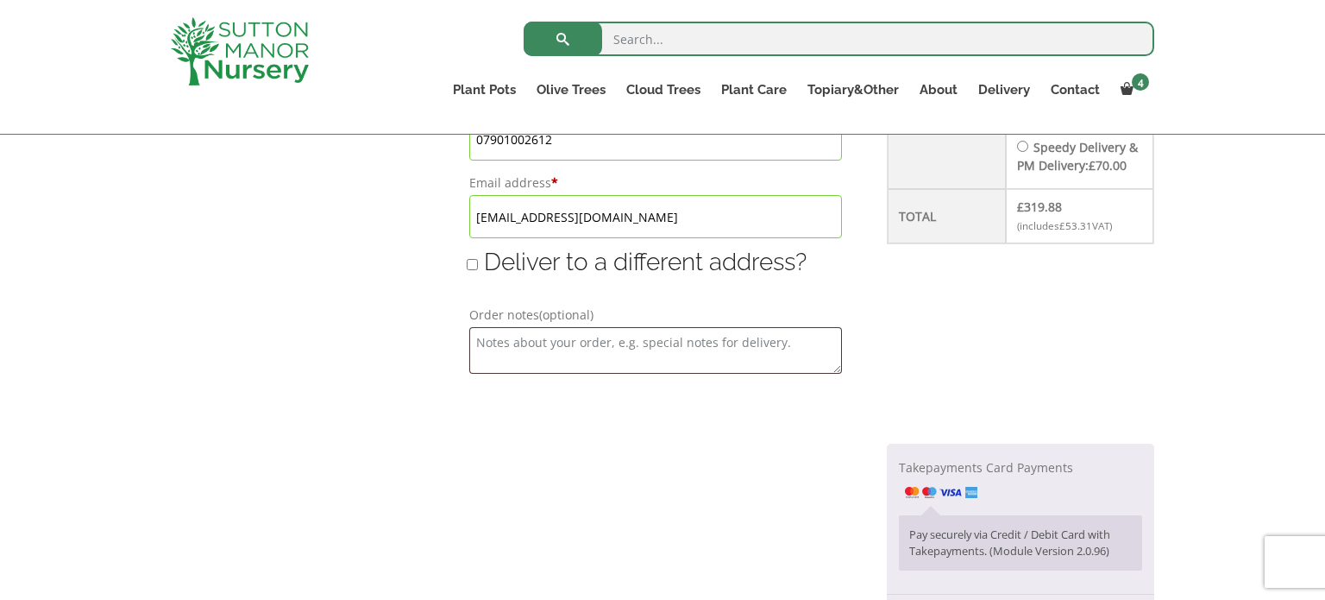
type input "[DATE]"
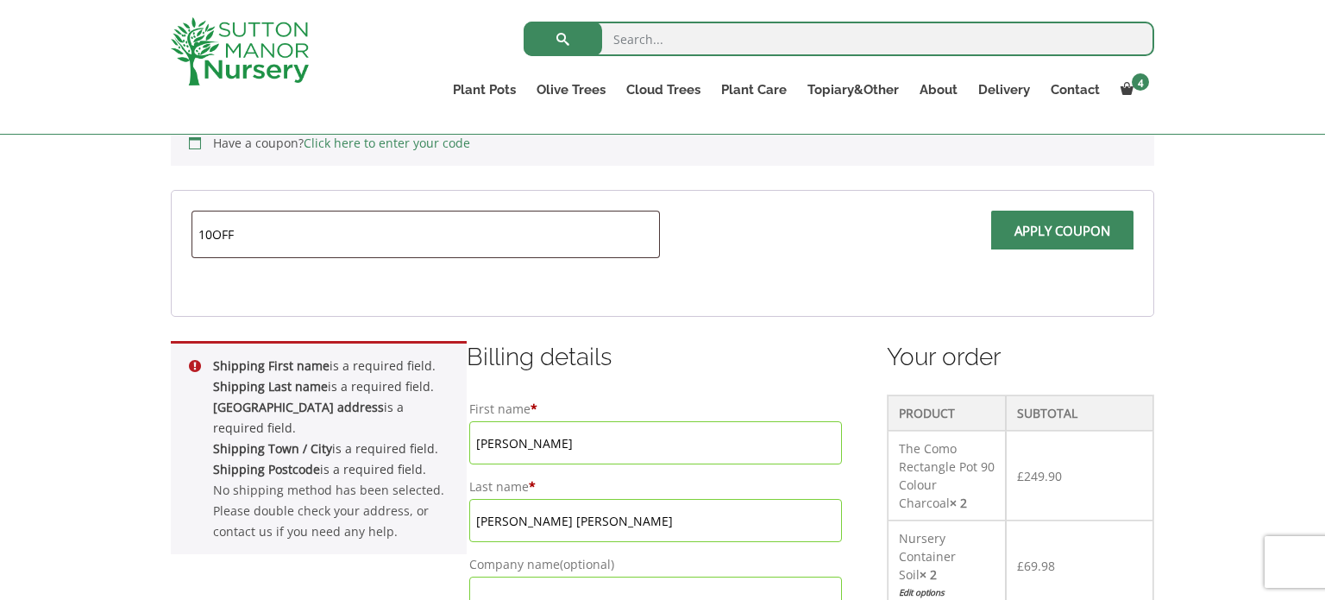
scroll to position [394, 0]
click at [1025, 226] on input "Apply coupon" at bounding box center [1063, 230] width 142 height 39
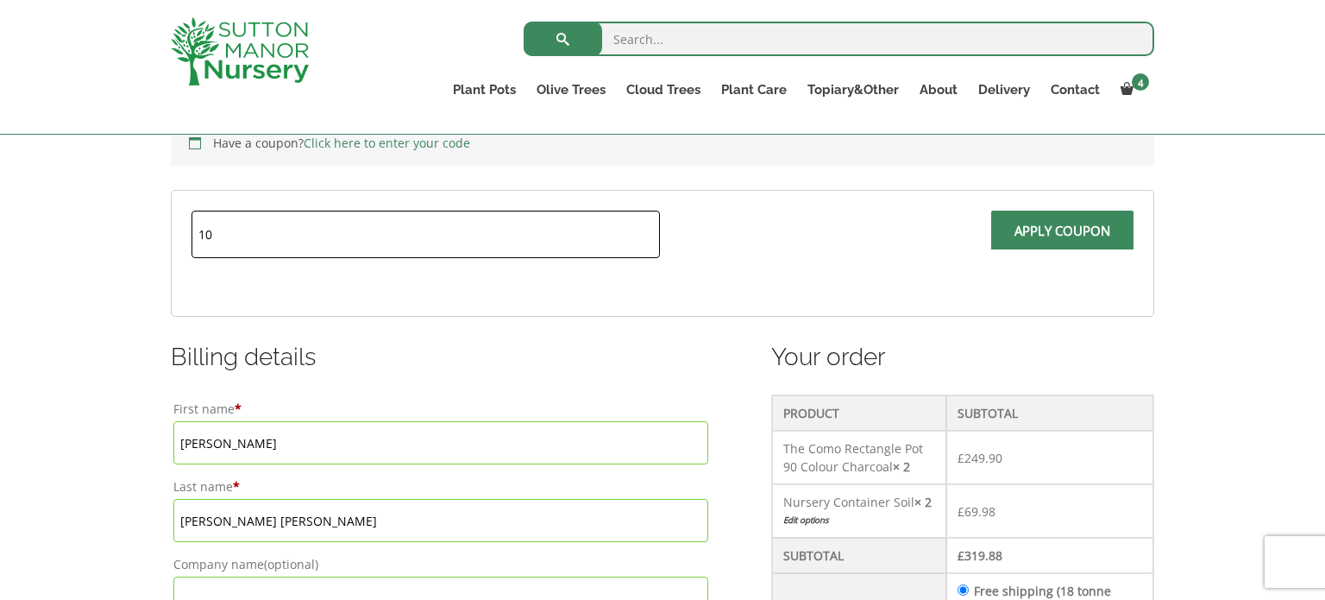
type input "1"
click at [1056, 229] on input "Apply coupon" at bounding box center [1063, 230] width 142 height 39
click at [538, 236] on input "welcome10" at bounding box center [426, 234] width 469 height 47
type input "w"
type input "A"
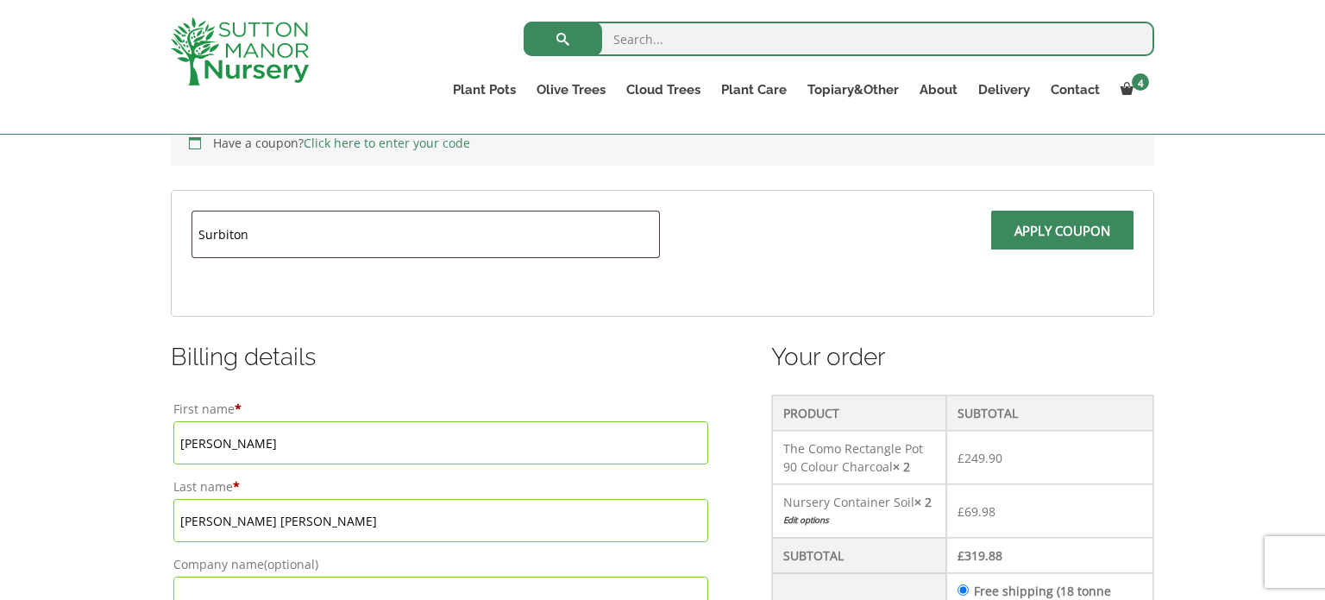
click at [1063, 236] on span at bounding box center [1063, 236] width 0 height 0
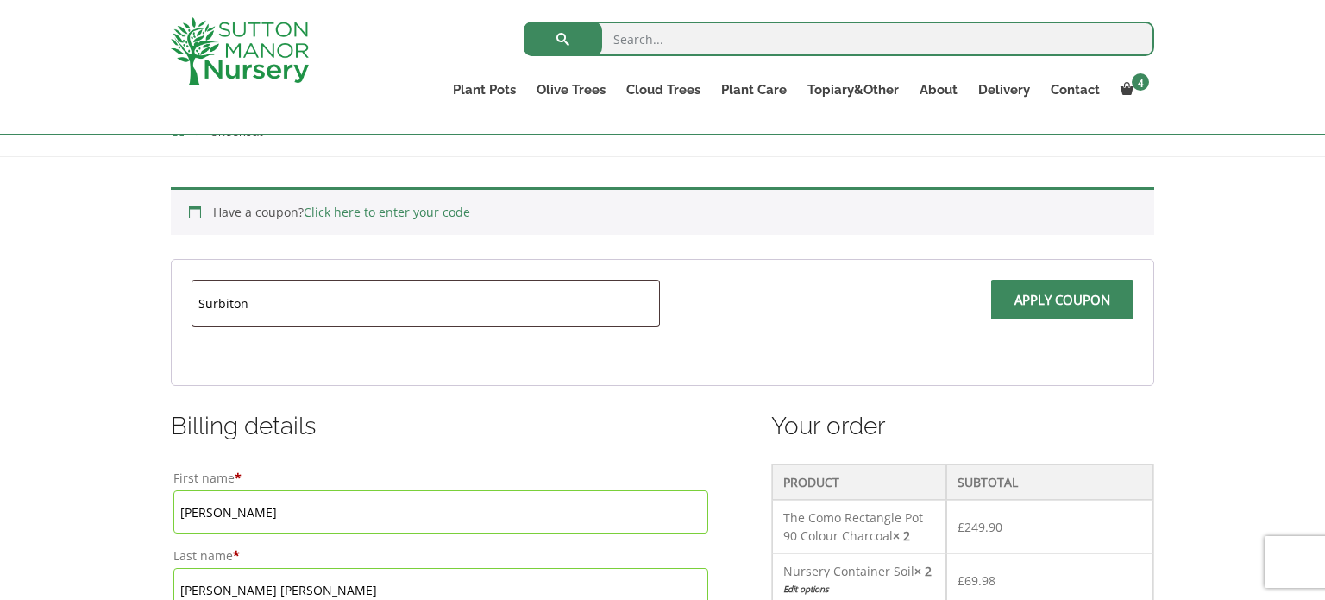
scroll to position [324, 0]
click at [1027, 291] on input "Apply coupon" at bounding box center [1063, 299] width 142 height 39
click at [515, 309] on input "Surbiton" at bounding box center [426, 303] width 469 height 47
type input "S"
type input "WAH10"
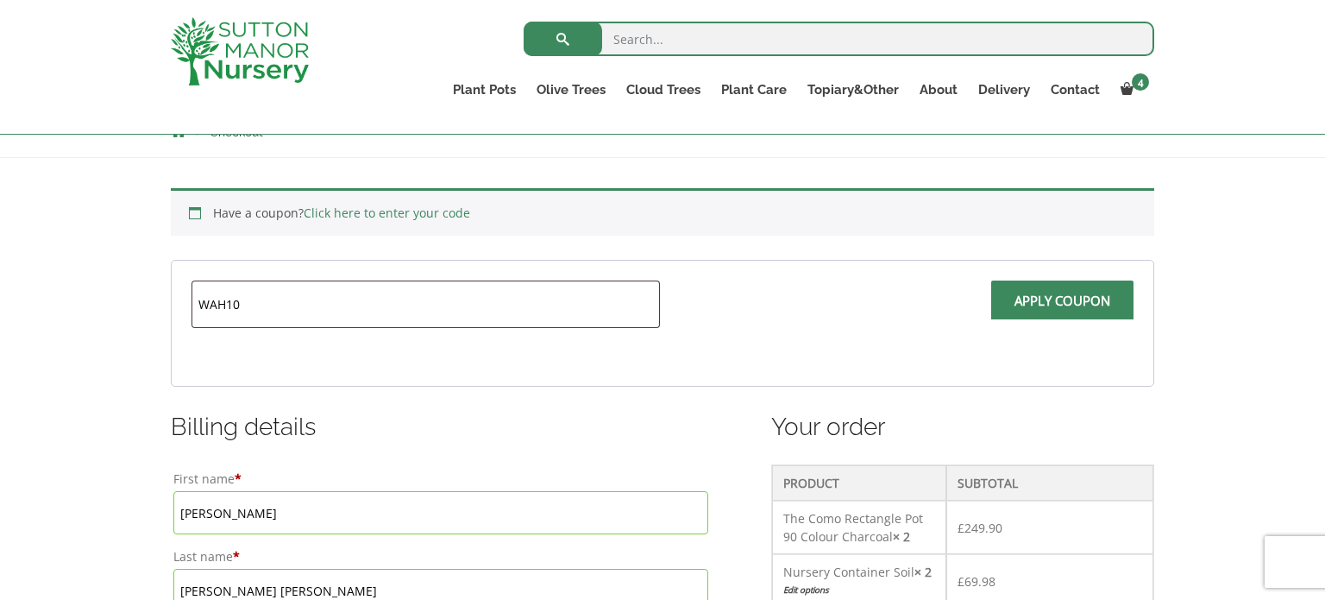
click at [1063, 305] on span at bounding box center [1063, 305] width 0 height 0
click at [1068, 299] on input "Apply coupon" at bounding box center [1063, 299] width 142 height 39
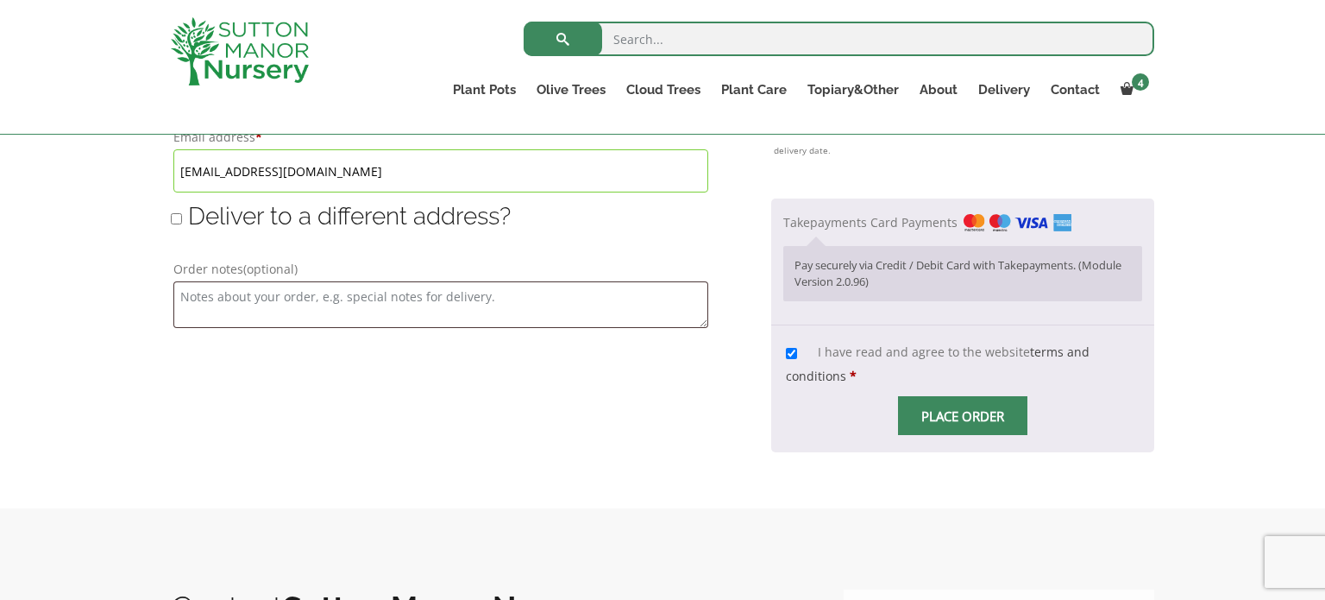
scroll to position [1413, 0]
click at [993, 398] on input "Place order" at bounding box center [962, 417] width 129 height 39
